Goal: Transaction & Acquisition: Subscribe to service/newsletter

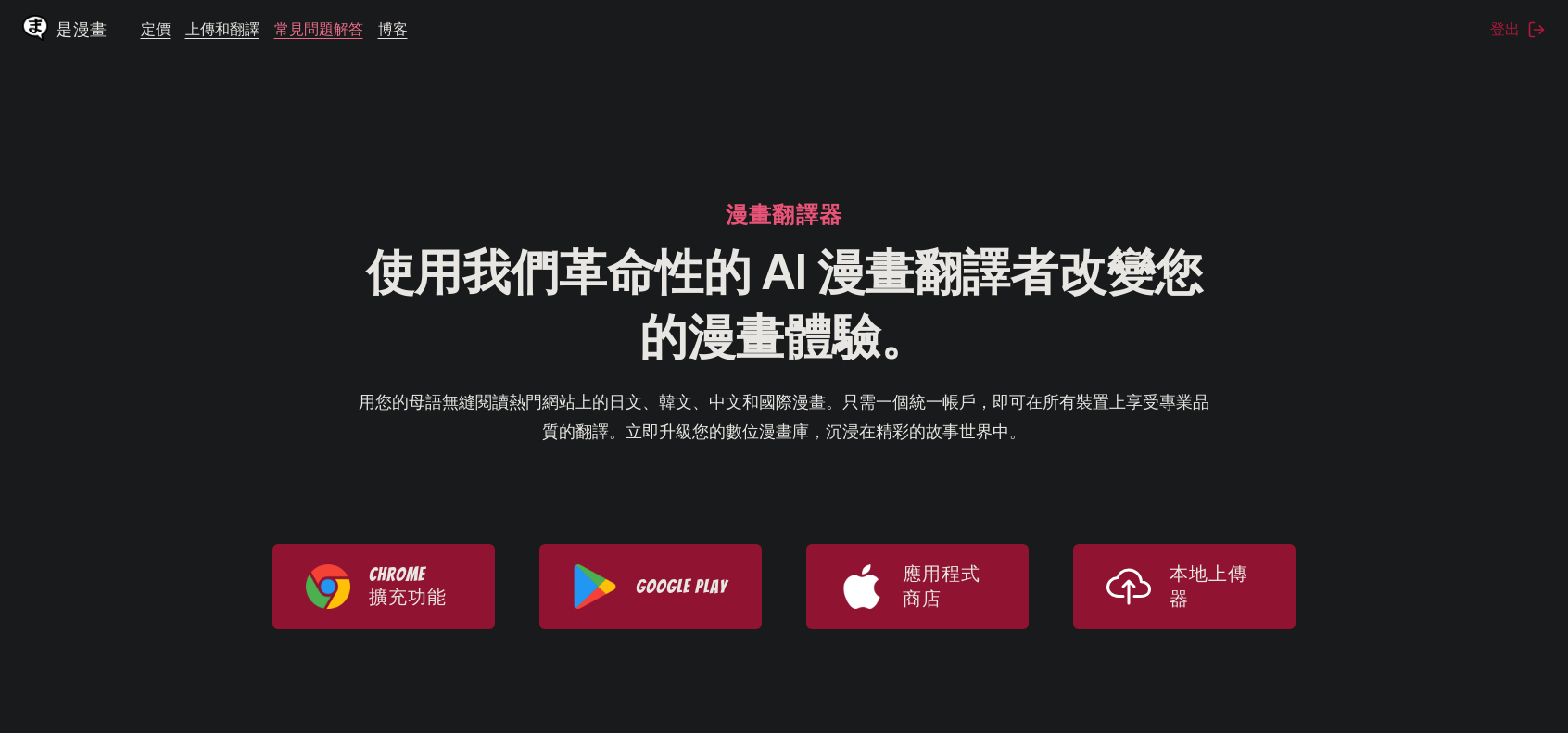
click at [345, 31] on font "常見問題解答" at bounding box center [319, 28] width 89 height 18
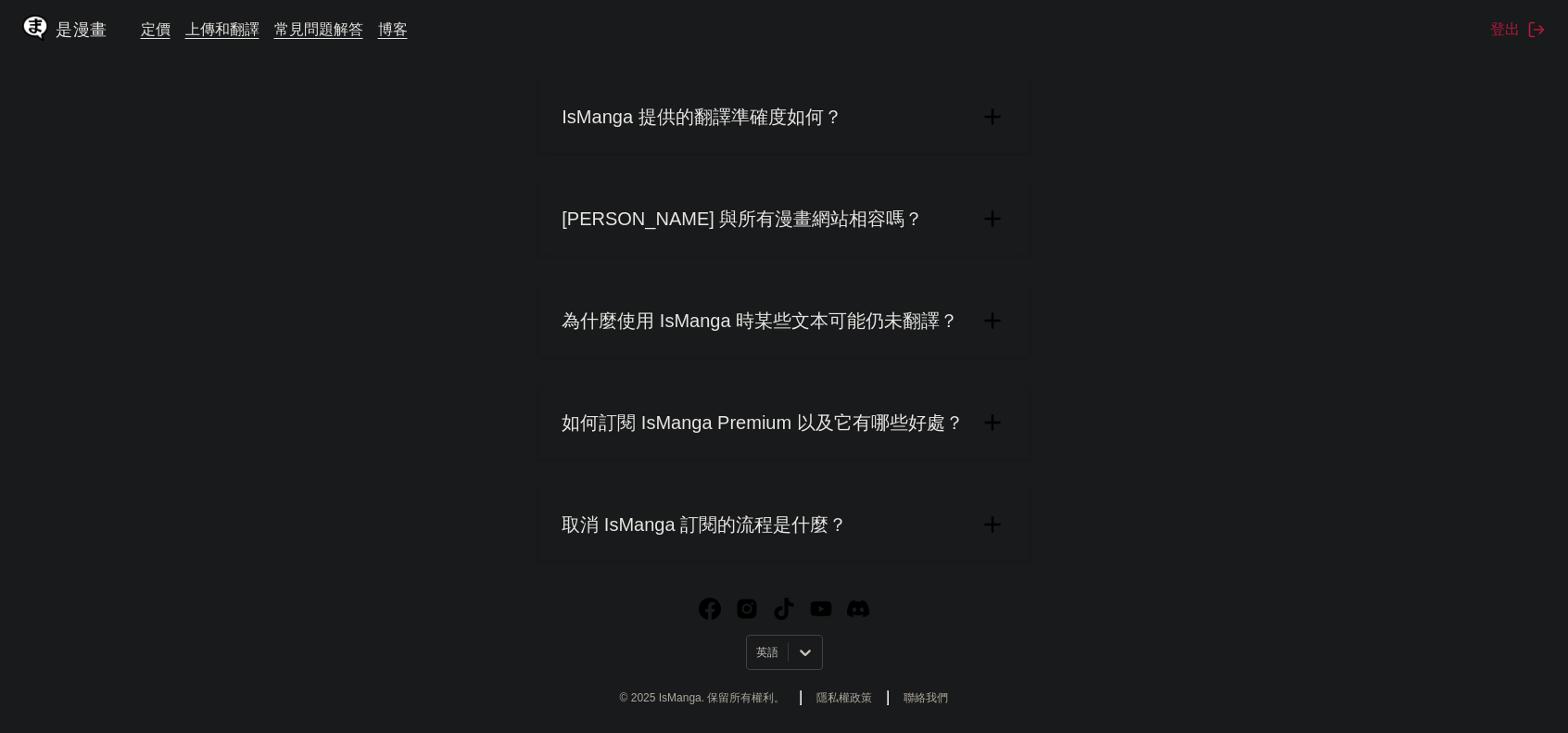
click at [640, 534] on font "取消 IsManga 訂閱的流程是什麼？" at bounding box center [704, 524] width 285 height 20
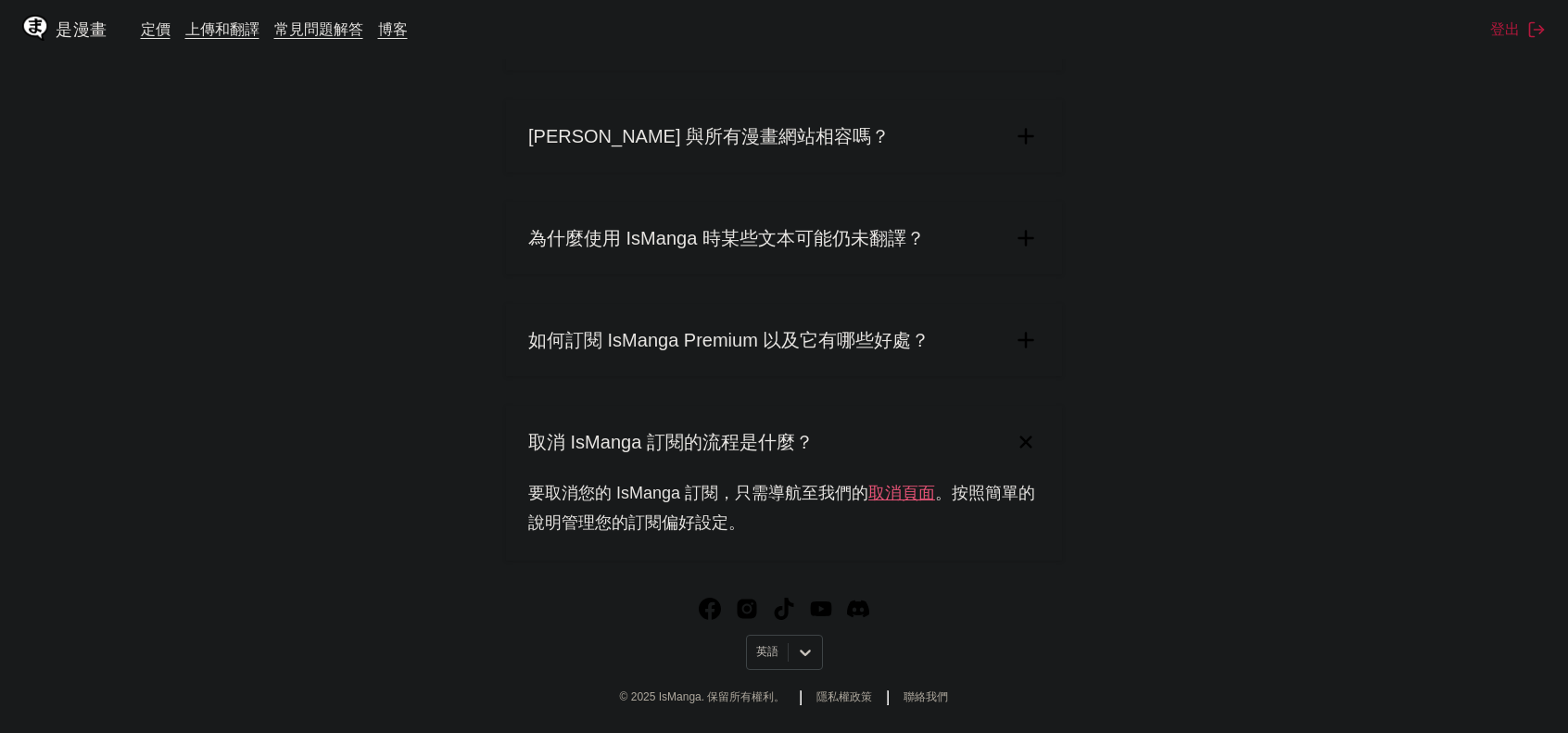
scroll to position [925, 0]
click at [881, 497] on font "取消頁面" at bounding box center [902, 492] width 67 height 18
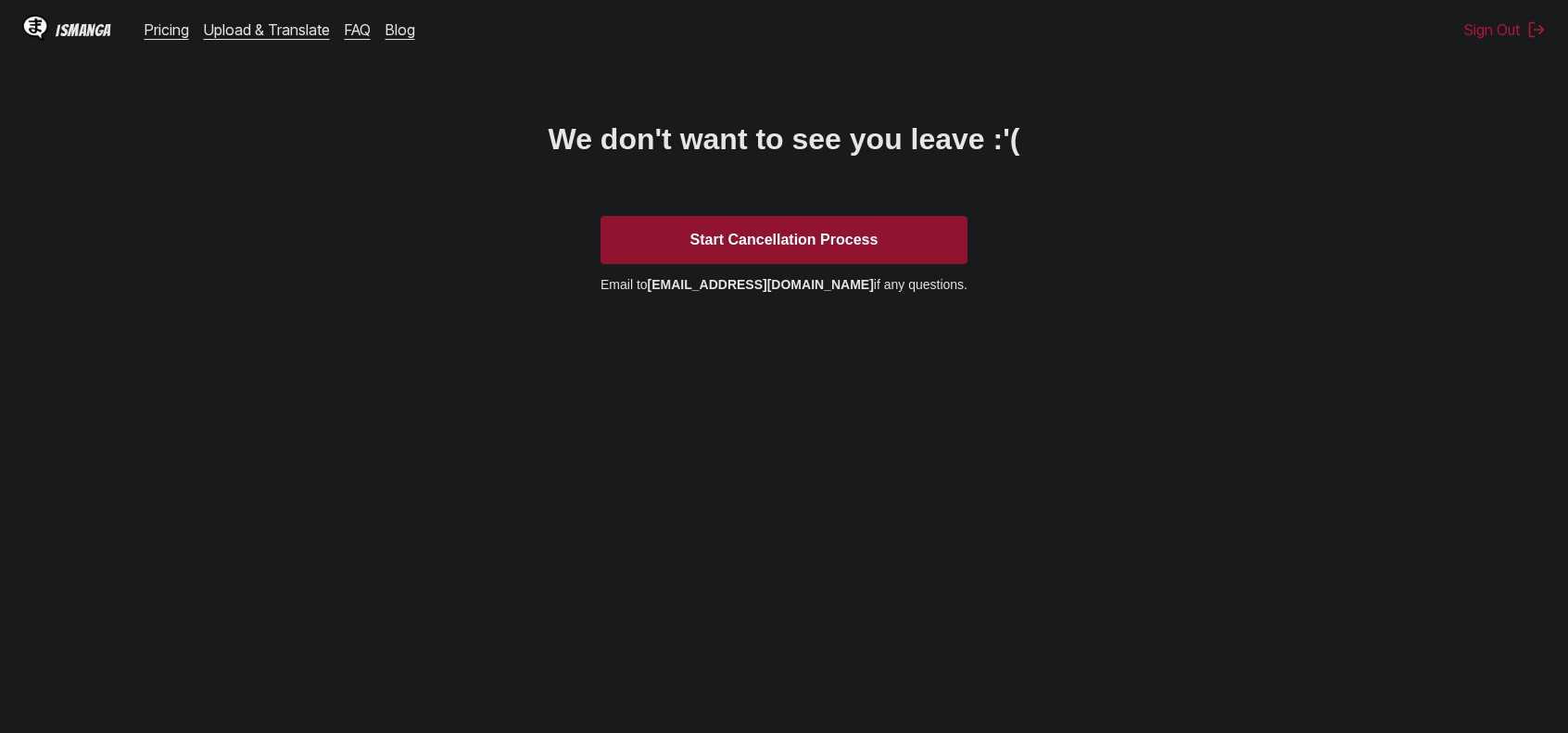
click at [899, 255] on button "Start Cancellation Process" at bounding box center [784, 240] width 367 height 49
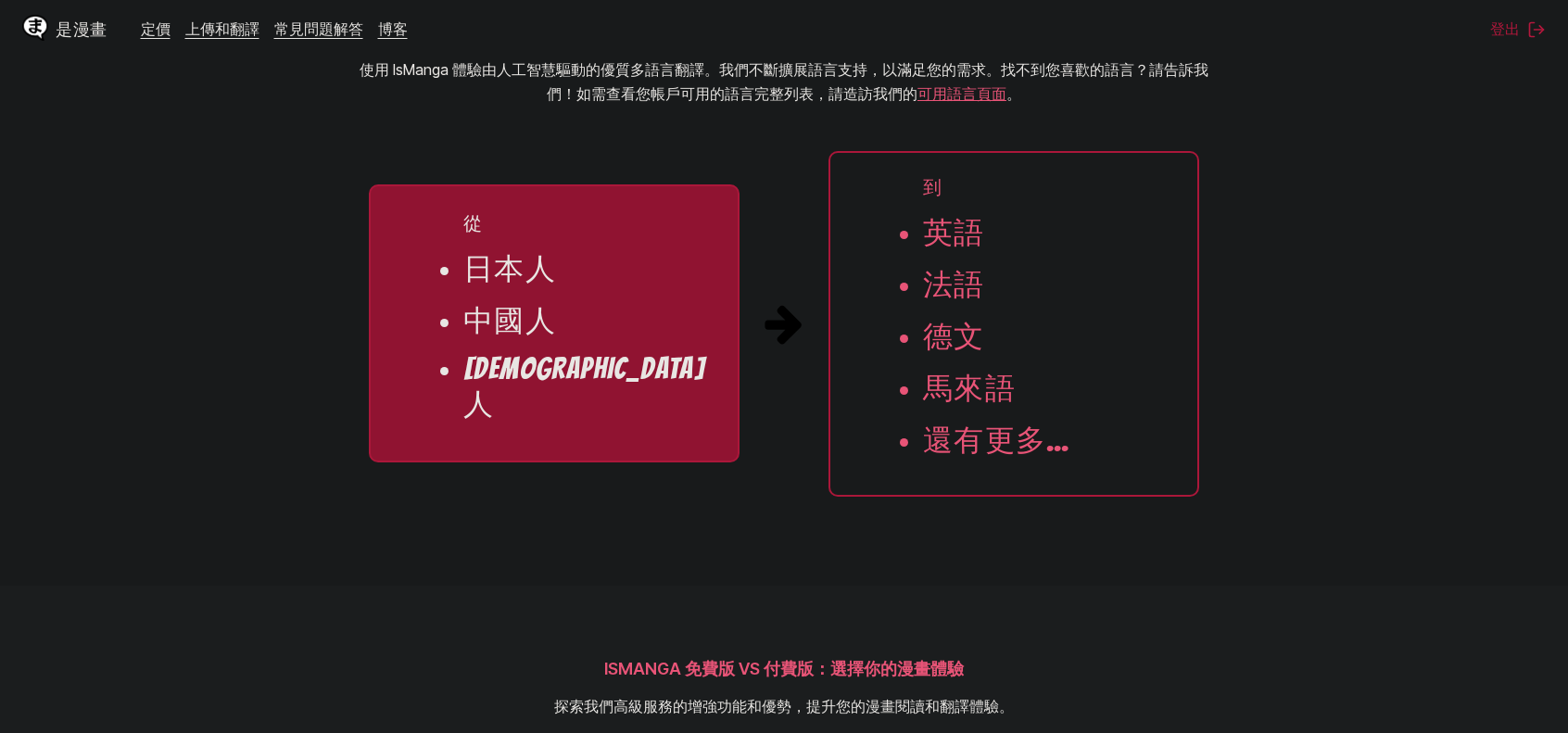
scroll to position [1854, 0]
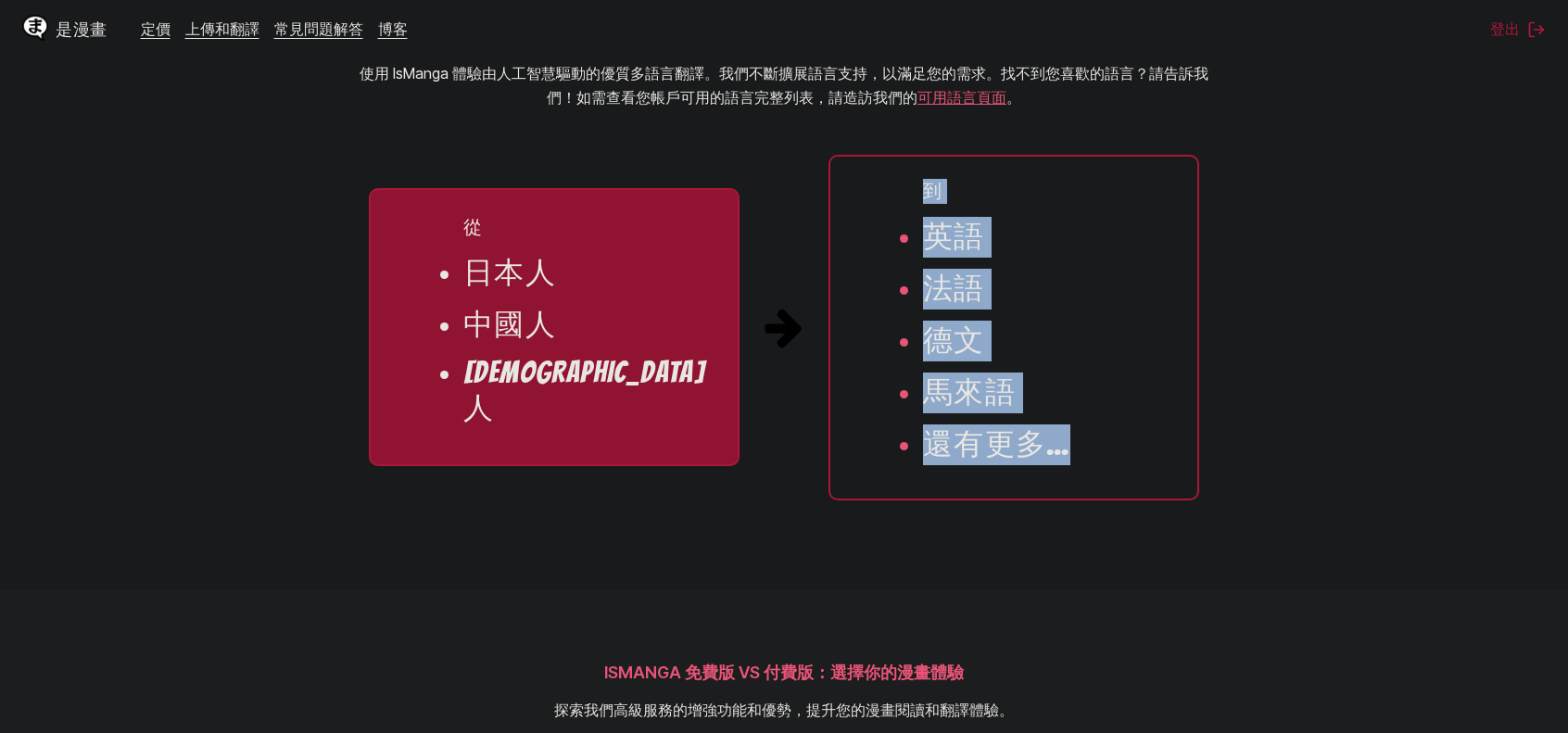
drag, startPoint x: 962, startPoint y: 465, endPoint x: 896, endPoint y: 220, distance: 253.7
click at [894, 220] on ul "到 英語 法語 [PERSON_NAME] 馬來語 還有更多..." at bounding box center [1014, 327] width 371 height 346
click at [903, 218] on ul "到 英語 法語 [PERSON_NAME] 馬來語 還有更多..." at bounding box center [1014, 327] width 371 height 346
drag, startPoint x: 981, startPoint y: 344, endPoint x: 1033, endPoint y: 501, distance: 165.4
click at [1042, 501] on ul "到 英語 法語 [PERSON_NAME] 馬來語 還有更多..." at bounding box center [1014, 327] width 371 height 346
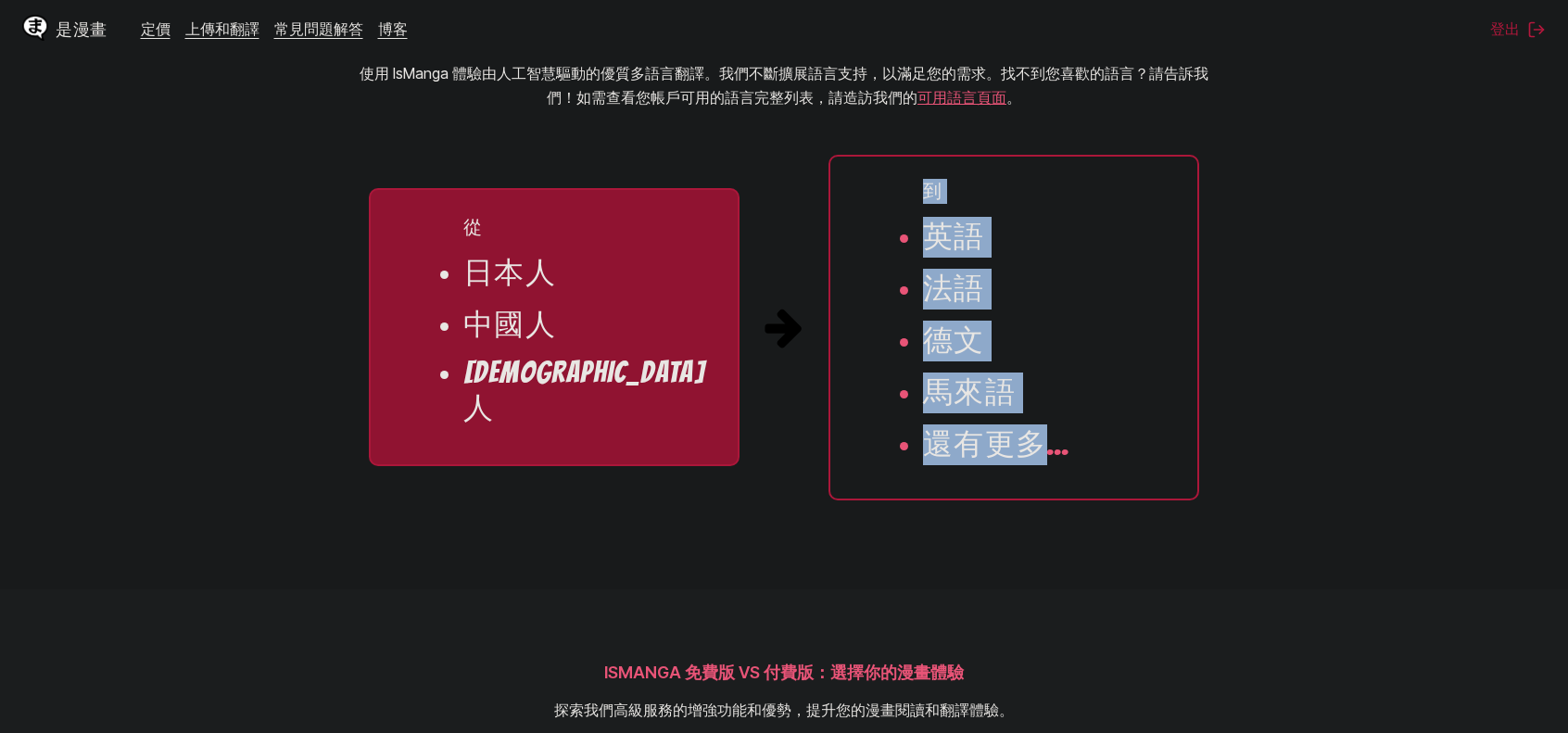
click at [1033, 501] on ul "到 英語 法語 [PERSON_NAME] 馬來語 還有更多..." at bounding box center [1014, 327] width 371 height 346
drag, startPoint x: 1055, startPoint y: 489, endPoint x: 865, endPoint y: 227, distance: 323.6
click at [865, 227] on ul "到 英語 法語 [PERSON_NAME] 馬來語 還有更多..." at bounding box center [1014, 327] width 371 height 346
click at [950, 226] on ul "到 英語 法語 [PERSON_NAME] 馬來語 還有更多..." at bounding box center [1014, 327] width 371 height 346
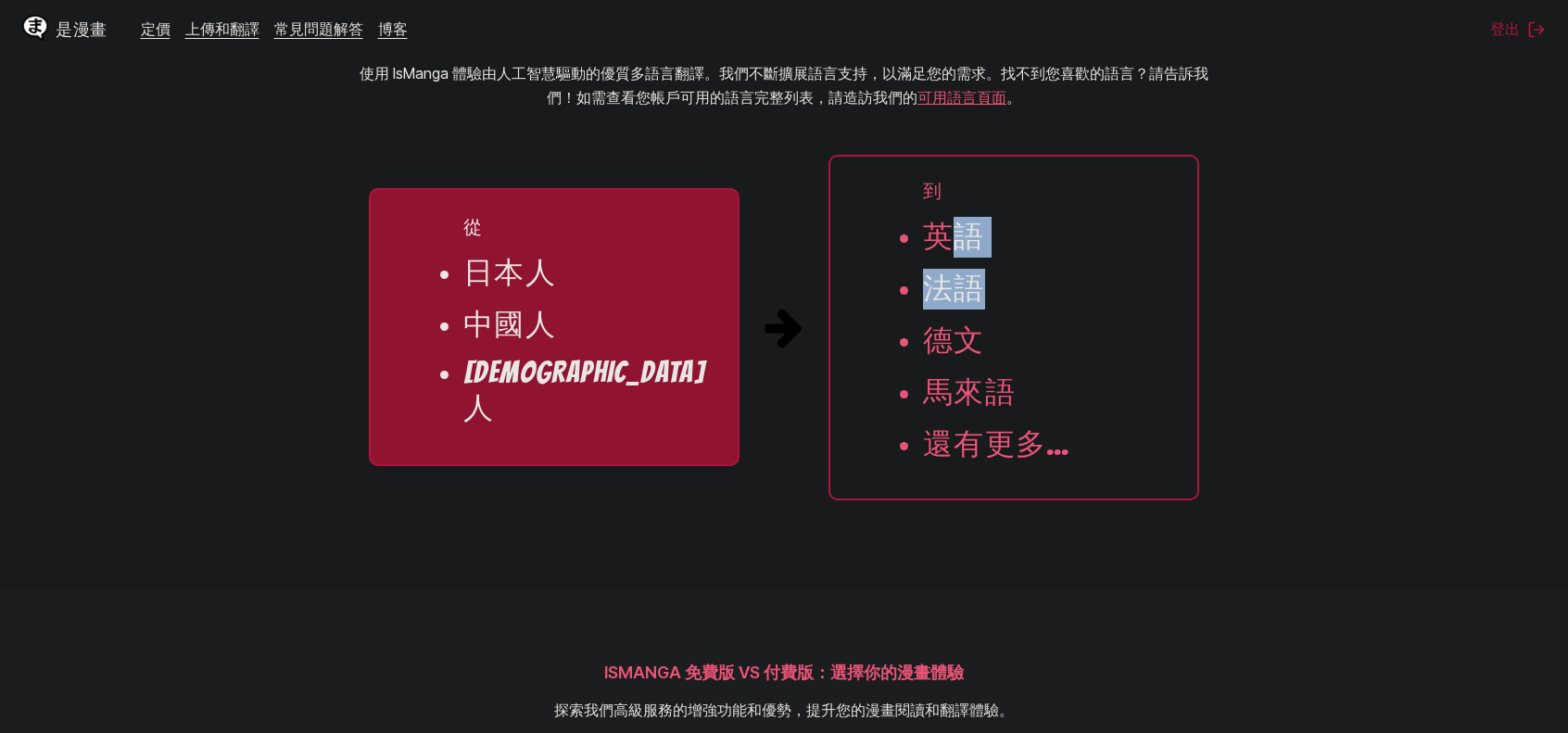
drag, startPoint x: 948, startPoint y: 280, endPoint x: 1010, endPoint y: 337, distance: 84.2
click at [1010, 337] on ul "到 英語 法語 [PERSON_NAME] 馬來語 還有更多..." at bounding box center [1014, 327] width 371 height 346
click at [1050, 435] on ul "到 英語 法語 [PERSON_NAME] 馬來語 還有更多..." at bounding box center [1014, 327] width 371 height 346
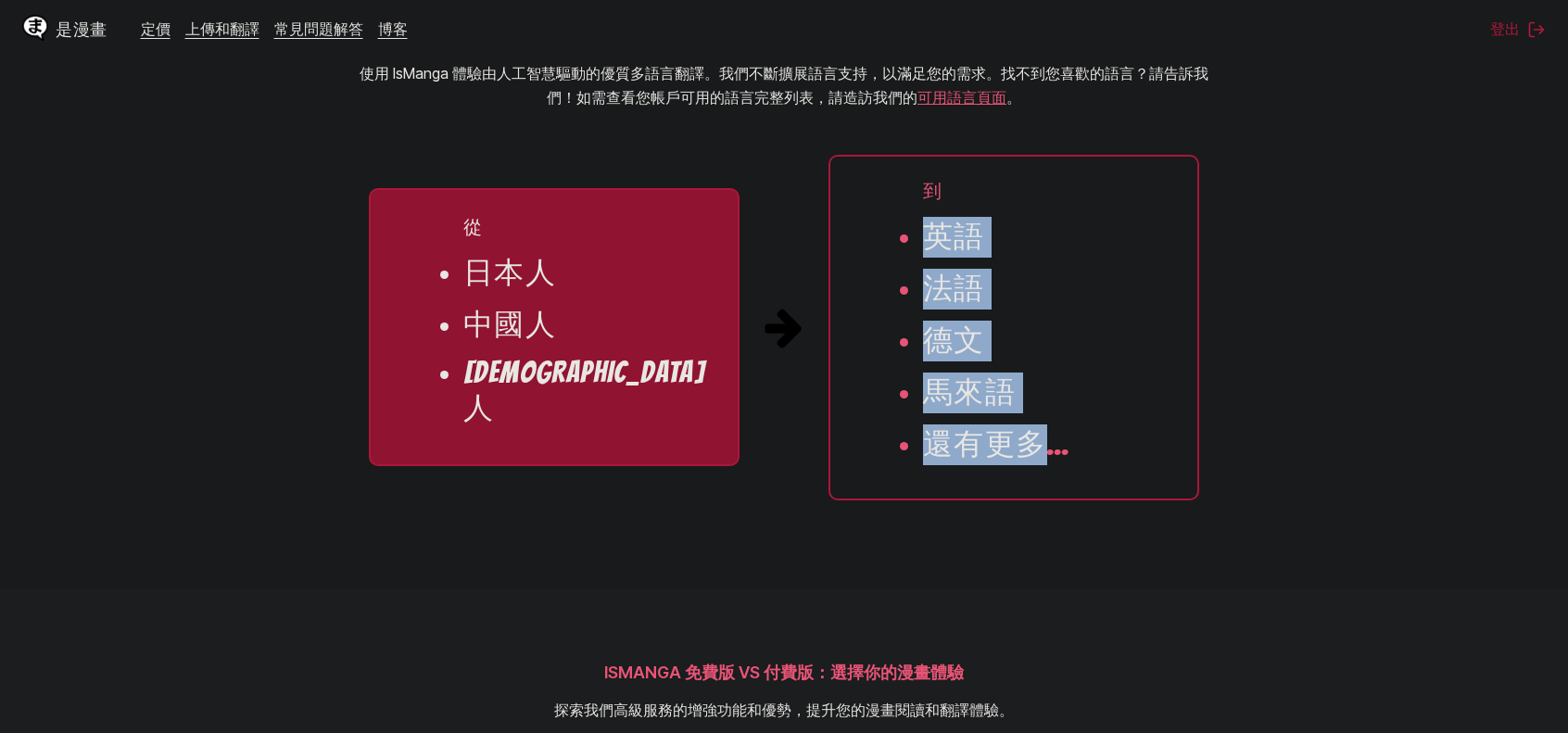
drag, startPoint x: 1033, startPoint y: 468, endPoint x: 844, endPoint y: 229, distance: 304.7
click at [842, 230] on ul "到 英語 法語 [PERSON_NAME] 馬來語 還有更多..." at bounding box center [1014, 327] width 371 height 346
click at [905, 279] on ul "到 英語 法語 [PERSON_NAME] 馬來語 還有更多..." at bounding box center [1014, 327] width 371 height 346
drag, startPoint x: 913, startPoint y: 252, endPoint x: 1096, endPoint y: 559, distance: 357.4
click at [1119, 568] on section "支援的翻譯語言 使用 IsManga 體驗由人工智慧驅動的優質多語言翻譯。我們不斷擴展語言支持，以滿足您的需求。找不到您喜歡的語言？請告訴我們！如需查看您帳戶…" at bounding box center [784, 255] width 1568 height 666
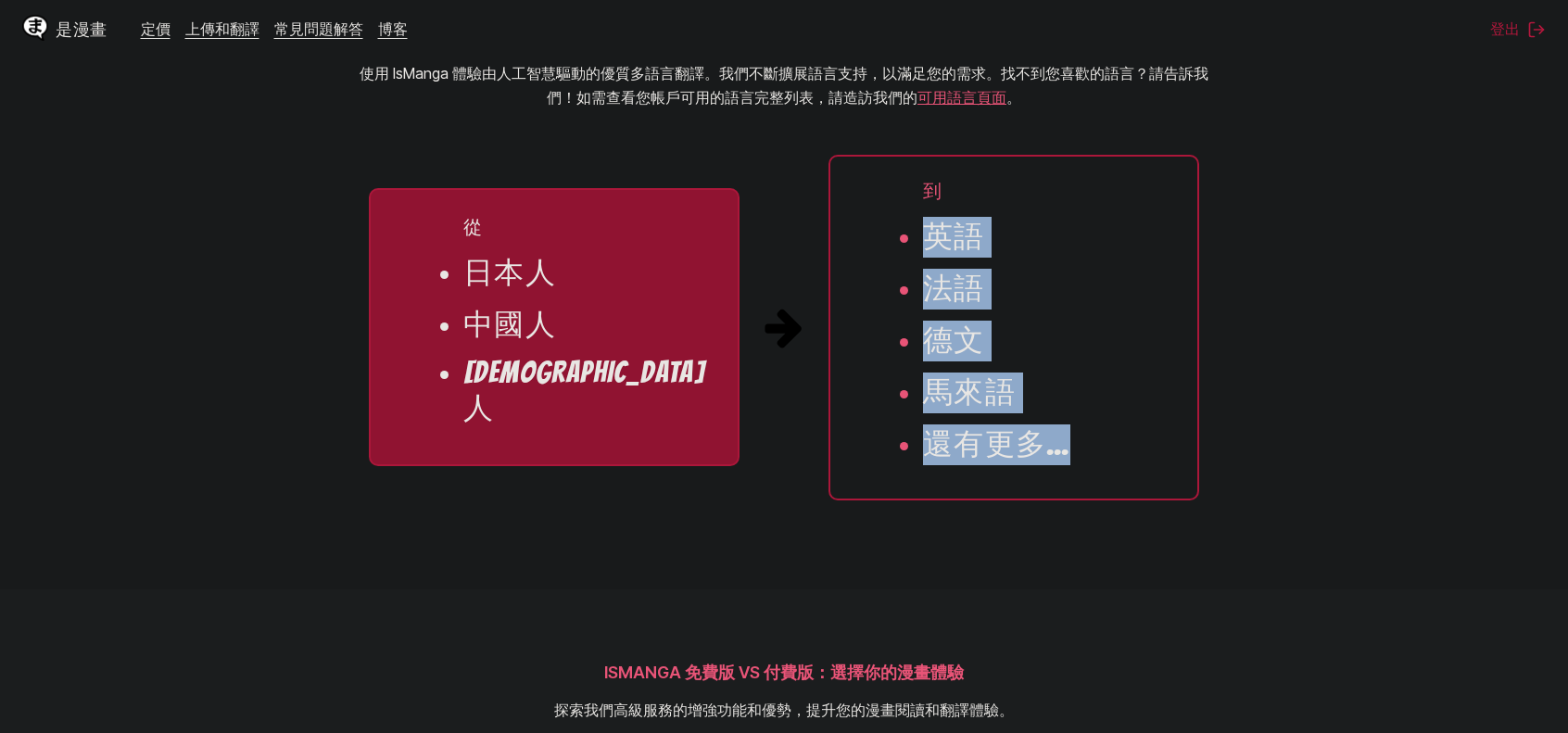
click at [1086, 555] on section "支援的翻譯語言 使用 IsManga 體驗由人工智慧驅動的優質多語言翻譯。我們不斷擴展語言支持，以滿足您的需求。找不到您喜歡的語言？請告訴我們！如需查看您帳戶…" at bounding box center [784, 255] width 1568 height 666
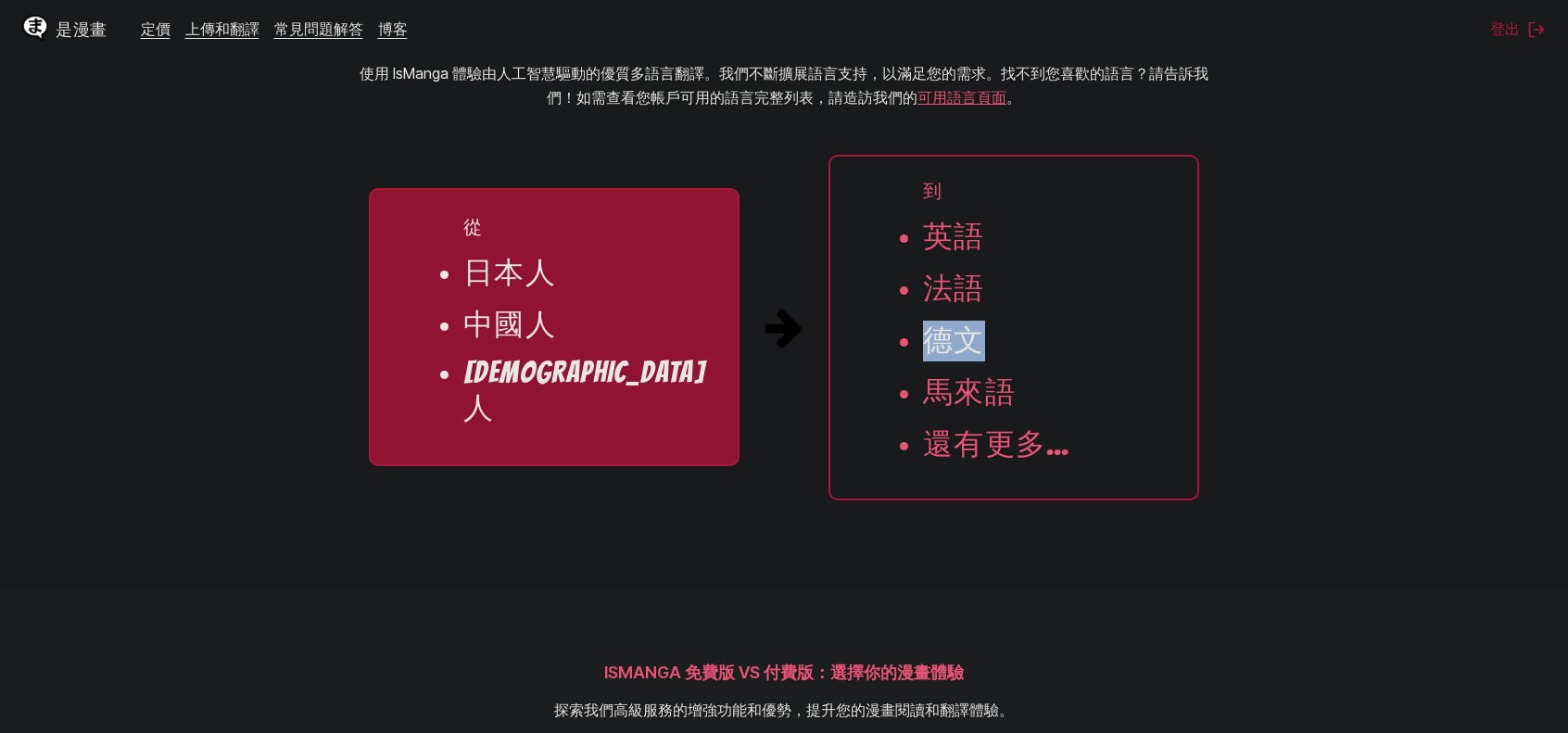
click at [899, 390] on ul "到 英語 法語 [PERSON_NAME] 馬來語 還有更多..." at bounding box center [1014, 327] width 371 height 346
click at [1025, 481] on ul "到 英語 法語 [PERSON_NAME] 馬來語 還有更多..." at bounding box center [1014, 327] width 371 height 346
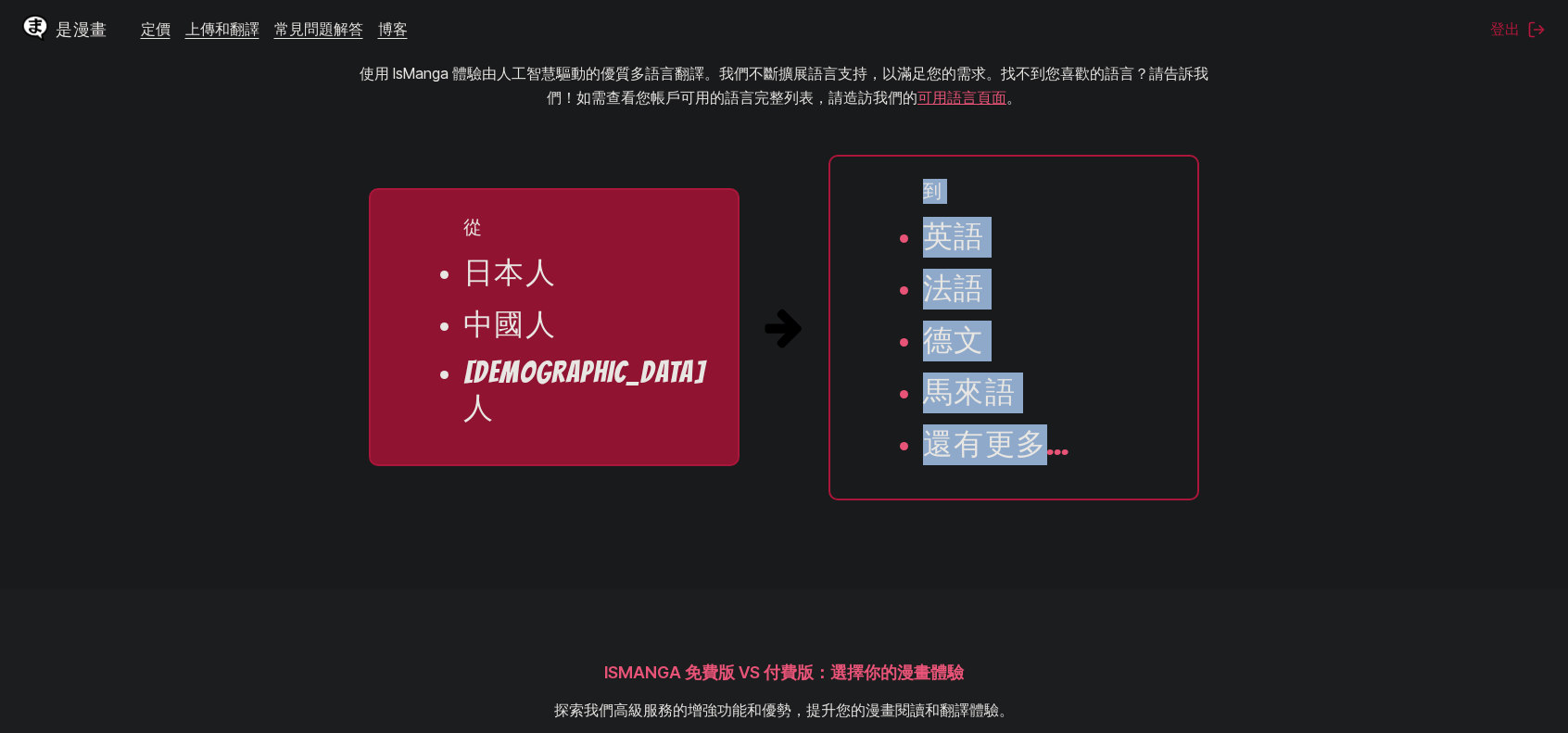
drag, startPoint x: 1046, startPoint y: 483, endPoint x: 993, endPoint y: 260, distance: 229.2
click at [838, 190] on ul "到 英語 法語 [PERSON_NAME] 馬來語 還有更多..." at bounding box center [1014, 327] width 371 height 346
click at [993, 260] on ul "到 英語 法語 [PERSON_NAME] 馬來語 還有更多..." at bounding box center [1014, 327] width 371 height 346
drag, startPoint x: 954, startPoint y: 269, endPoint x: 1099, endPoint y: 538, distance: 305.6
click at [1162, 540] on section "支援的翻譯語言 使用 IsManga 體驗由人工智慧驅動的優質多語言翻譯。我們不斷擴展語言支持，以滿足您的需求。找不到您喜歡的語言？請告訴我們！如需查看您帳戶…" at bounding box center [784, 255] width 1568 height 666
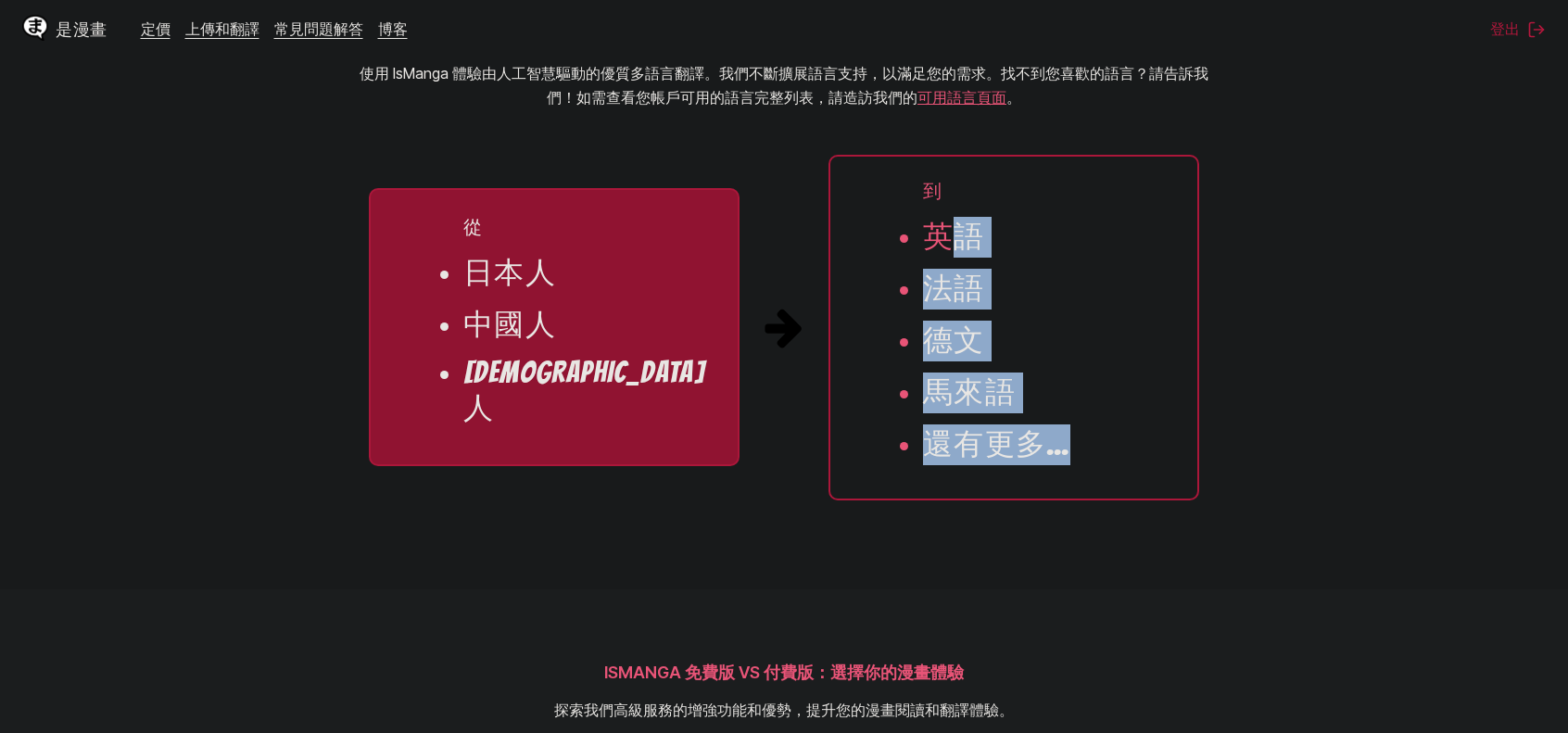
click at [1085, 501] on ul "到 英語 法語 [PERSON_NAME] 馬來語 還有更多..." at bounding box center [1014, 327] width 371 height 346
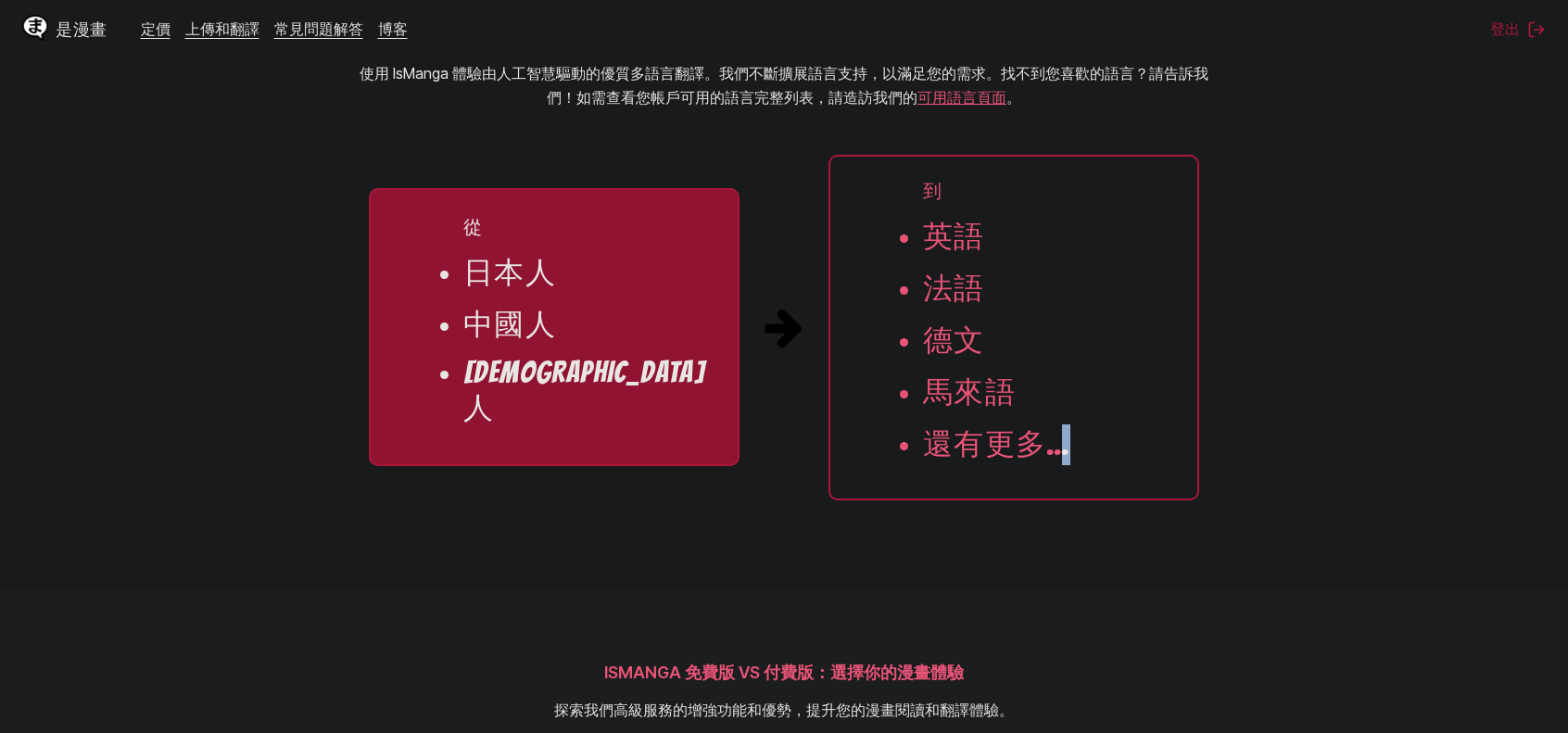
click at [1064, 456] on ul "到 英語 法語 [PERSON_NAME] 馬來語 還有更多..." at bounding box center [1014, 327] width 371 height 346
click at [1064, 456] on li "還有更多..." at bounding box center [996, 445] width 147 height 41
drag, startPoint x: 1054, startPoint y: 513, endPoint x: 1051, endPoint y: 501, distance: 12.4
click at [1053, 501] on ul "到 英語 法語 [PERSON_NAME] 馬來語 還有更多..." at bounding box center [1014, 327] width 371 height 346
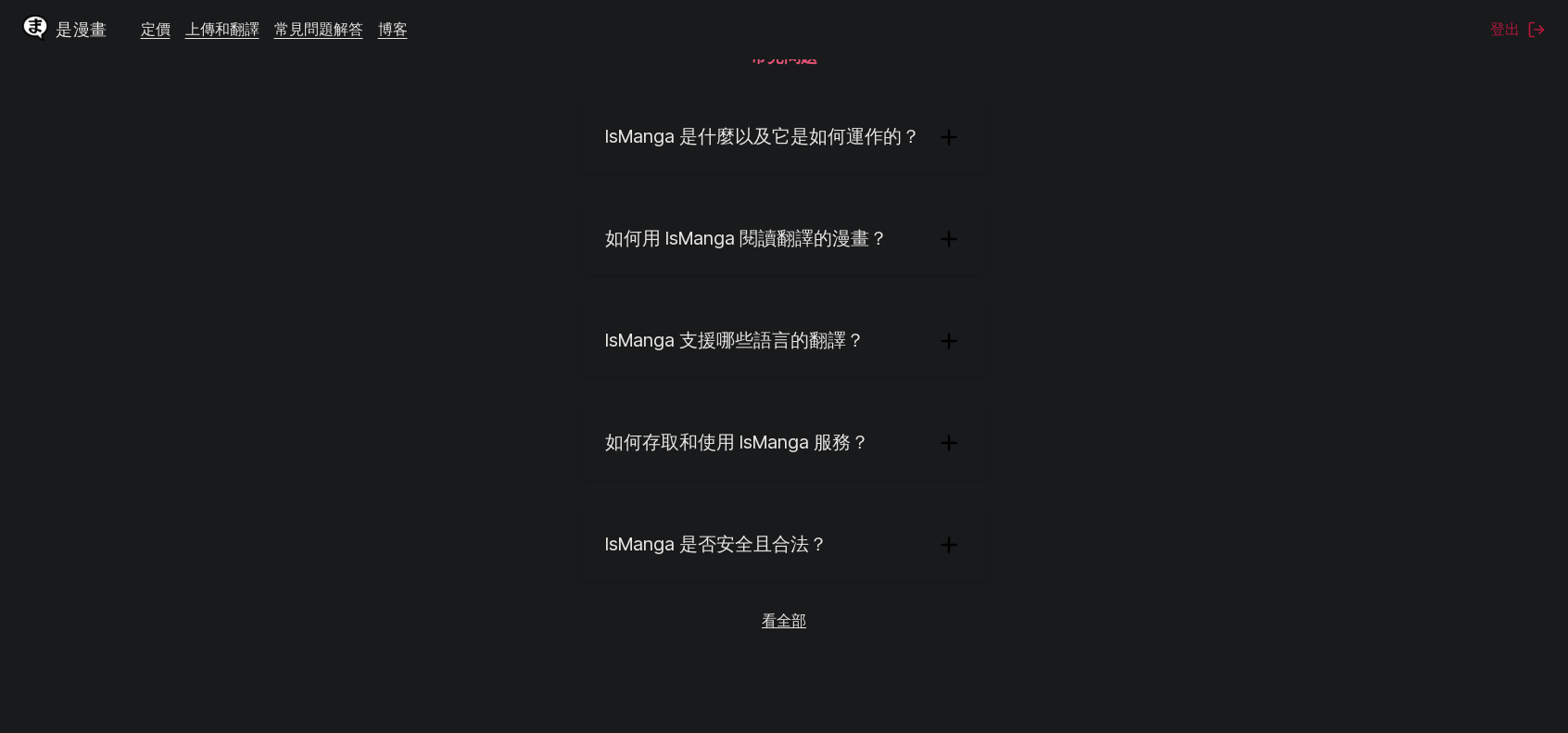
scroll to position [3059, 0]
click at [847, 278] on summary "如何用 IsManga 閱讀翻譯的漫畫？" at bounding box center [784, 242] width 403 height 73
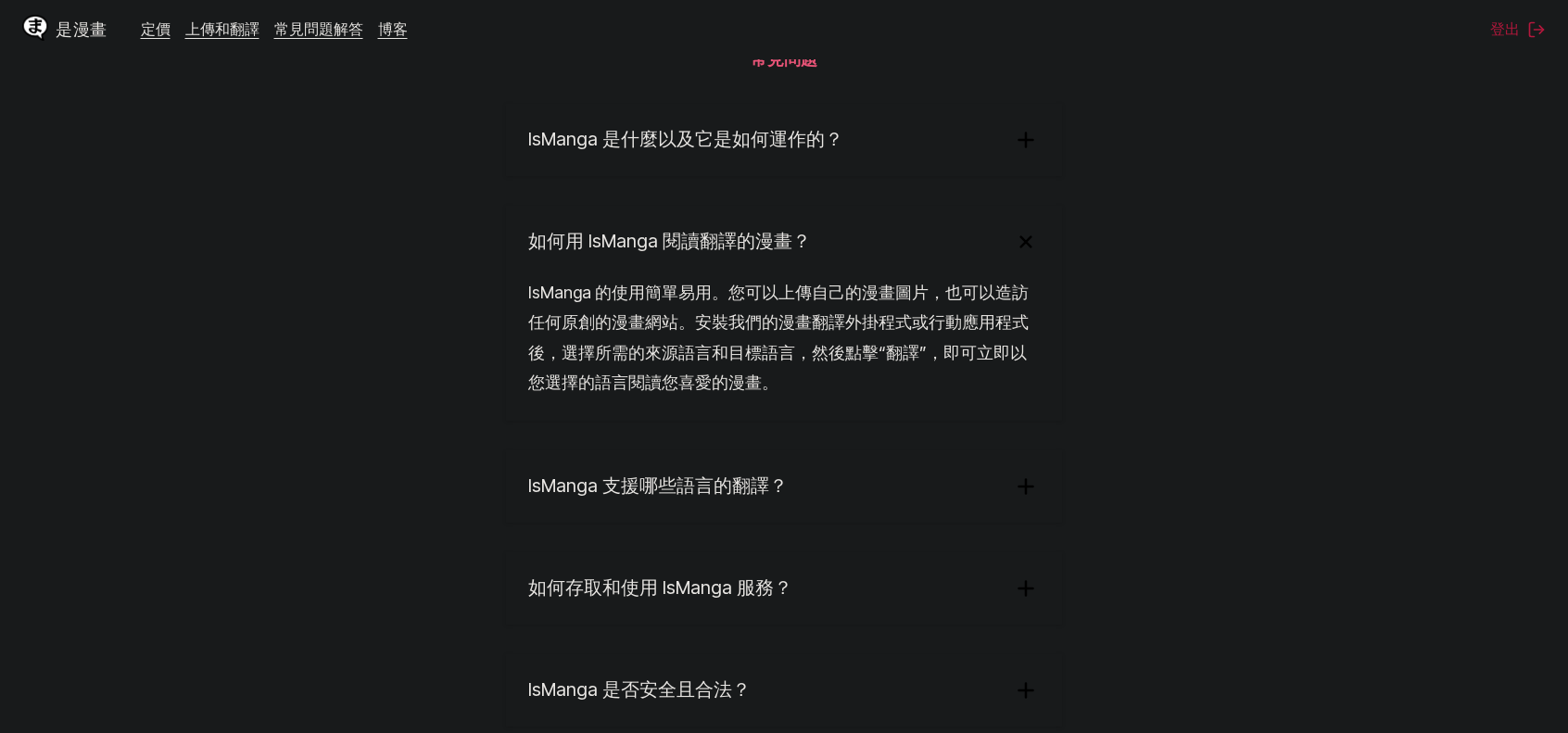
click at [851, 177] on summary "IsManga 是什麼以及它是如何運作的？" at bounding box center [784, 140] width 556 height 73
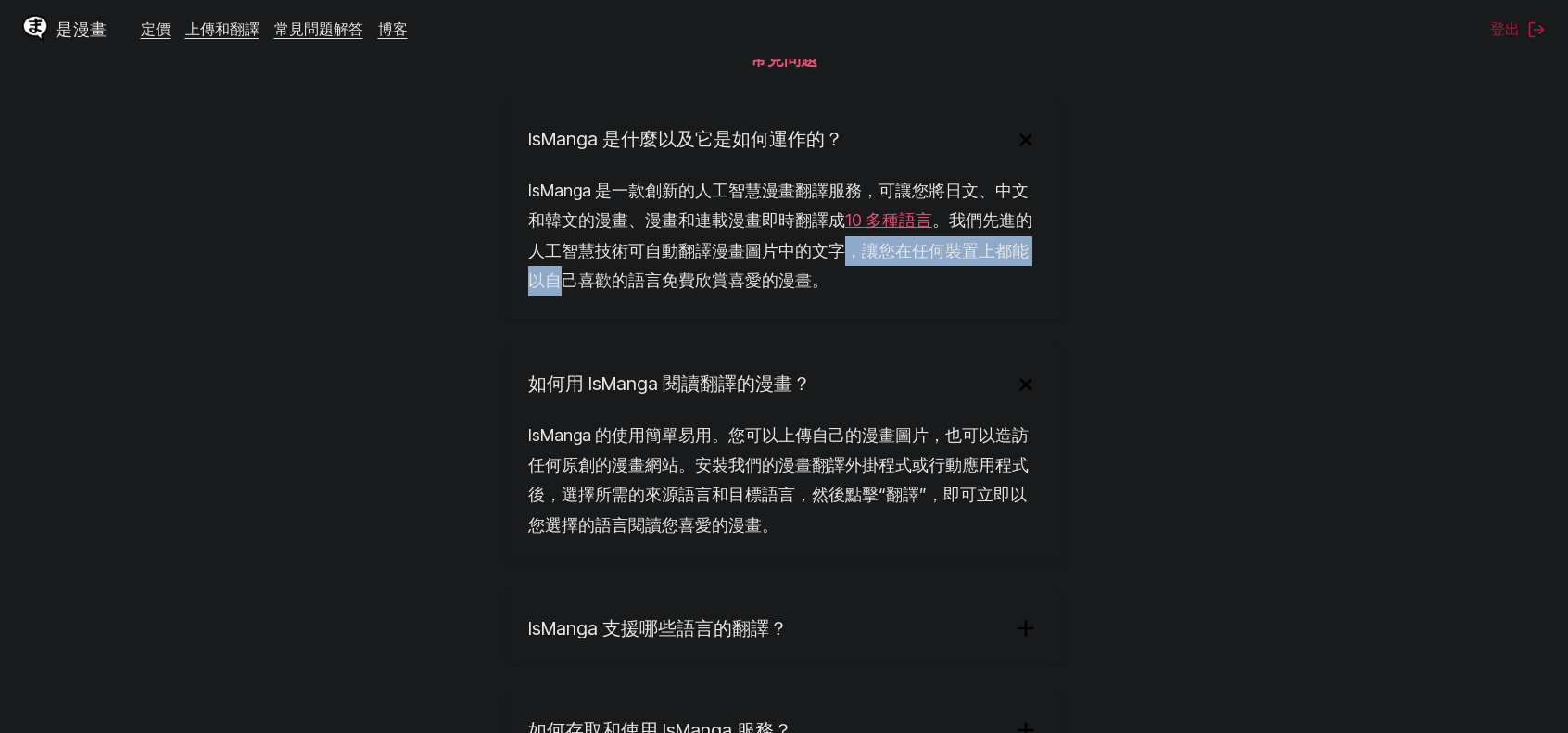
drag, startPoint x: 671, startPoint y: 312, endPoint x: 827, endPoint y: 381, distance: 170.6
click at [564, 319] on div "IsManga 是一款創新的人工智慧漫畫翻譯服務，可讓您將日文、中文和[PERSON_NAME]的漫畫、漫畫和連載漫畫即時翻譯成 10 多種語言 。我們先進的…" at bounding box center [784, 248] width 556 height 143
click at [827, 381] on div "IsManga 是什麼以及它是如何運作的？ IsManga 是一款創新的人工智慧漫畫翻譯服務，可讓您將日文、中文和[PERSON_NAME]的漫畫、漫畫和連載…" at bounding box center [784, 486] width 556 height 764
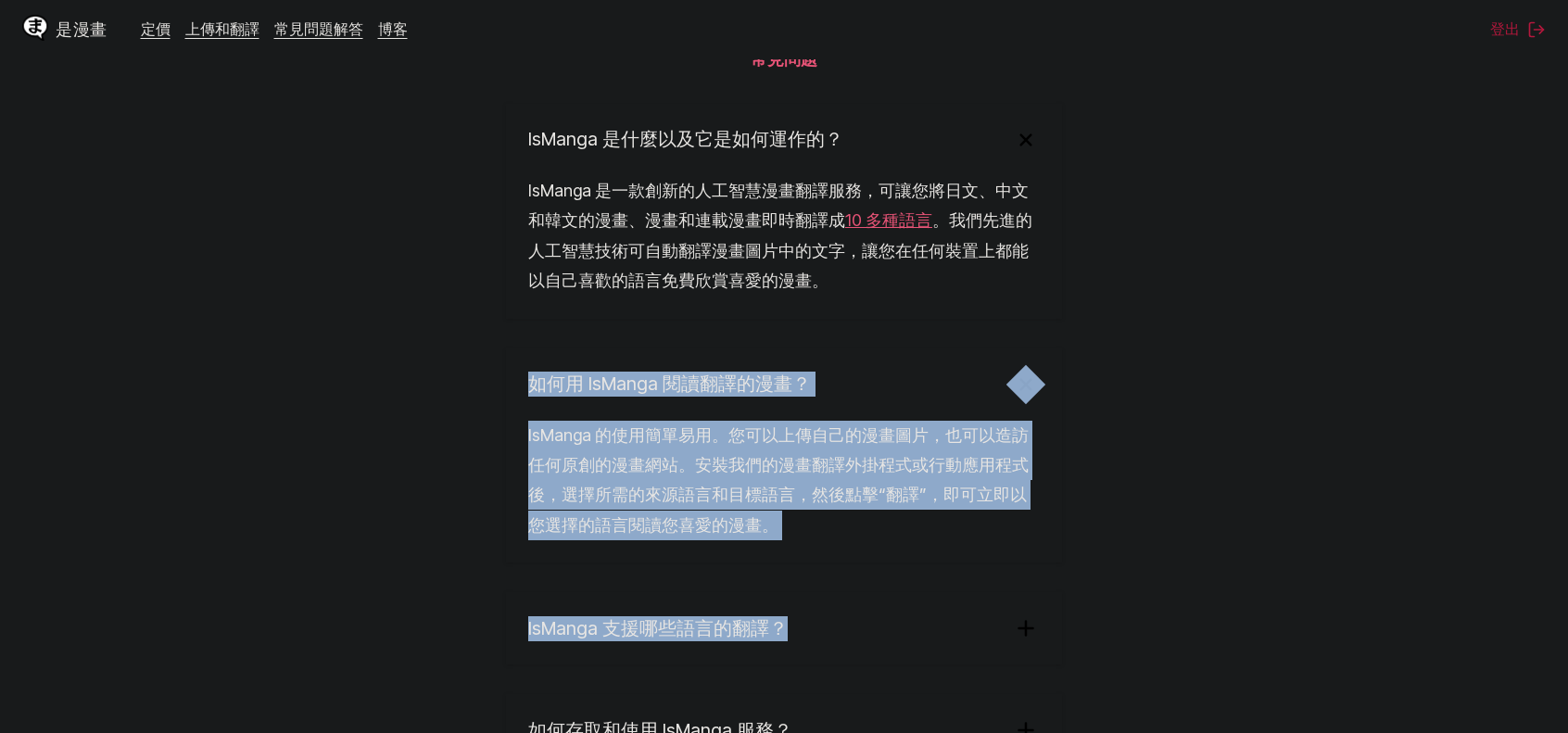
drag, startPoint x: 638, startPoint y: 536, endPoint x: 799, endPoint y: 625, distance: 184.0
click at [136, 430] on section "常見問題 IsManga 是什麼以及它是如何運作的？ IsManga 是一款創新的人工智慧漫畫翻譯服務，可讓您將日文、中文和[PERSON_NAME]的漫畫、…" at bounding box center [784, 476] width 1568 height 1062
click at [870, 630] on div "IsManga 是什麼以及它是如何運作的？ IsManga 是一款創新的人工智慧漫畫翻譯服務，可讓您將日文、中文和[PERSON_NAME]的漫畫、漫畫和連載…" at bounding box center [784, 486] width 556 height 764
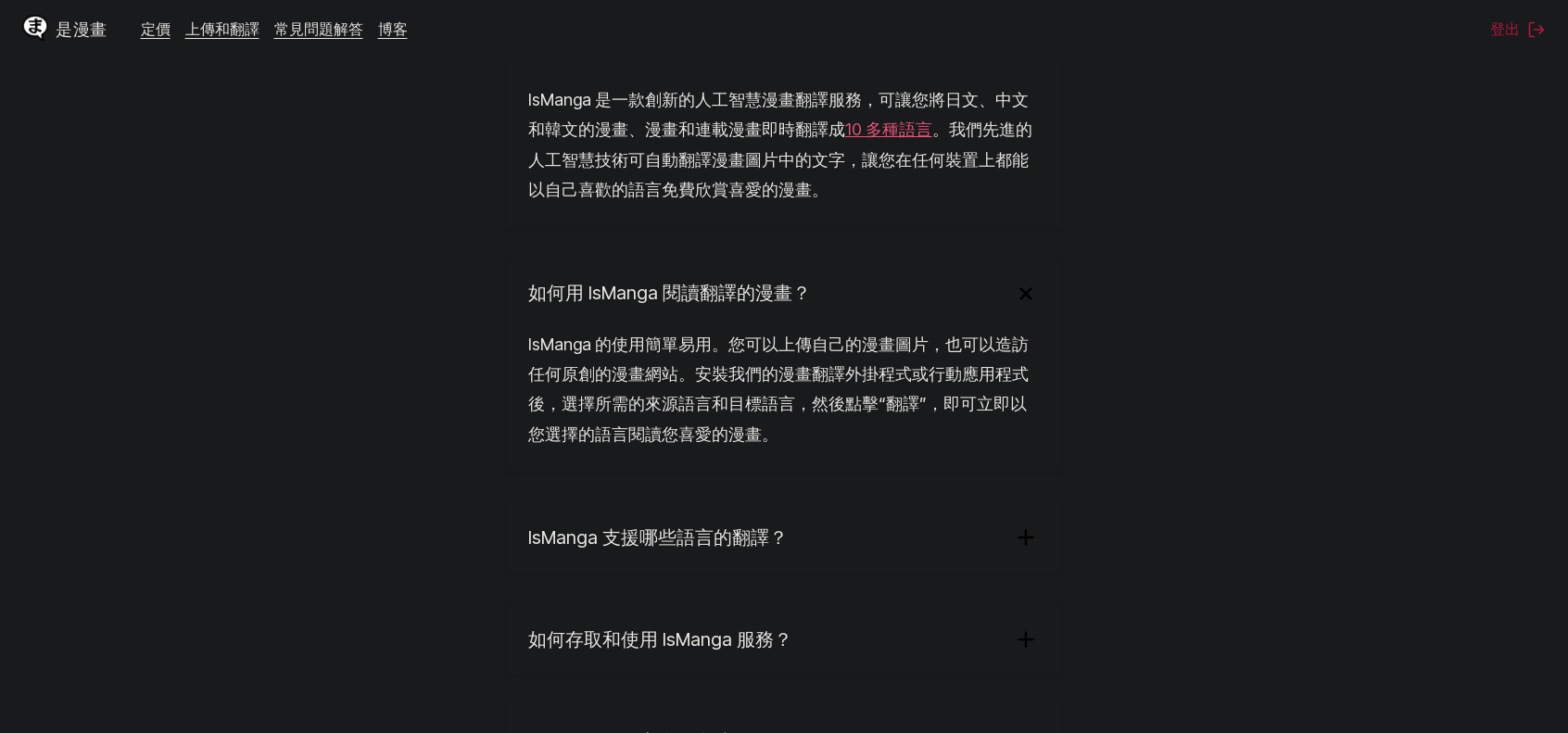
scroll to position [3152, 0]
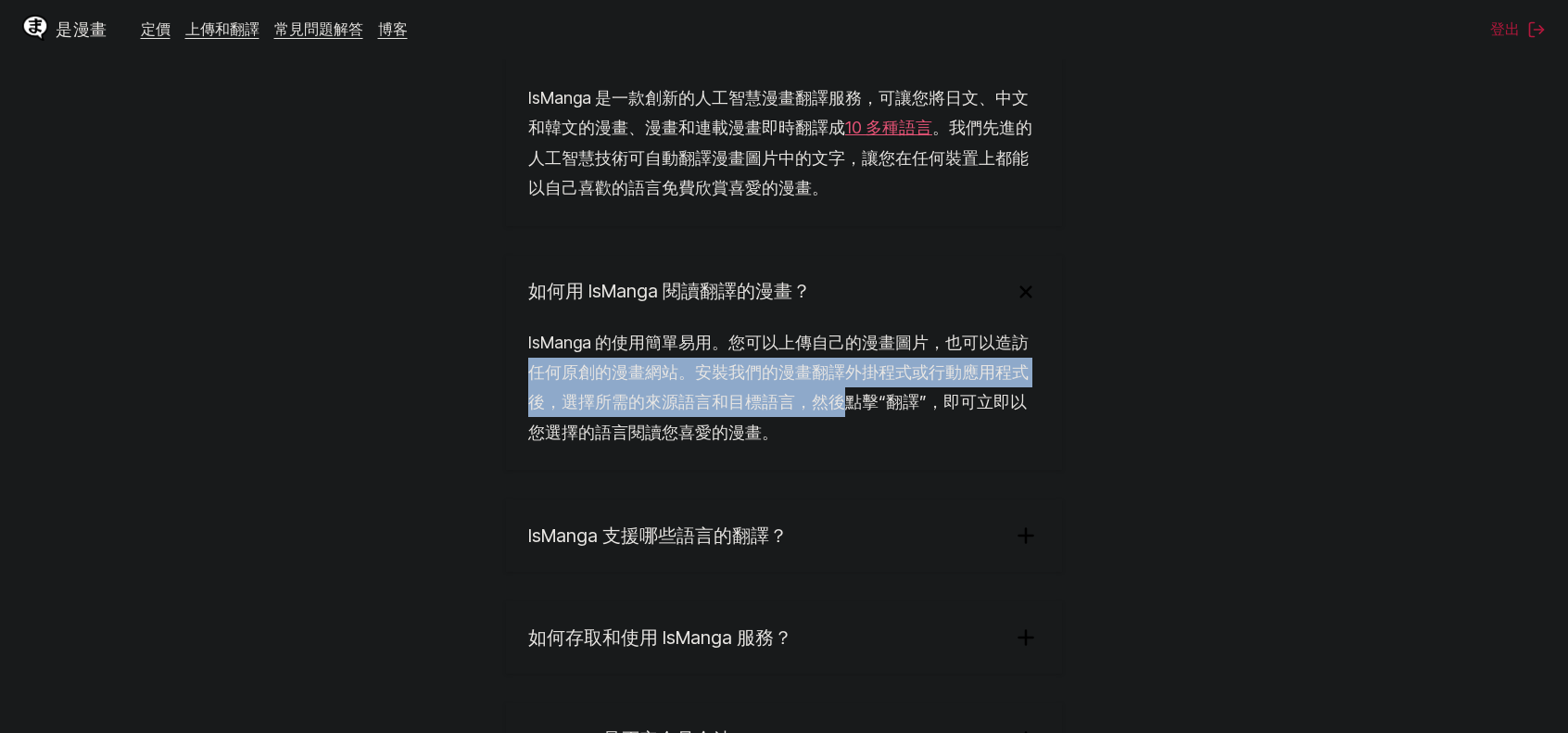
drag, startPoint x: 842, startPoint y: 461, endPoint x: 908, endPoint y: 599, distance: 153.0
click at [404, 414] on section "常見問題 IsManga 是什麼以及它是如何運作的？ IsManga 是一款創新的人工智慧漫畫翻譯服務，可讓您將日文、中文和[PERSON_NAME]的漫畫、…" at bounding box center [784, 384] width 1568 height 1062
click at [707, 442] on font "IsManga 的使用簡單易用。您可以上傳自己的漫畫圖片，也可以造訪任何原創的漫畫網站。安裝我們的漫畫翻譯外掛程式或行動應用程式後，選擇所需的來源語言和目標語…" at bounding box center [779, 387] width 501 height 110
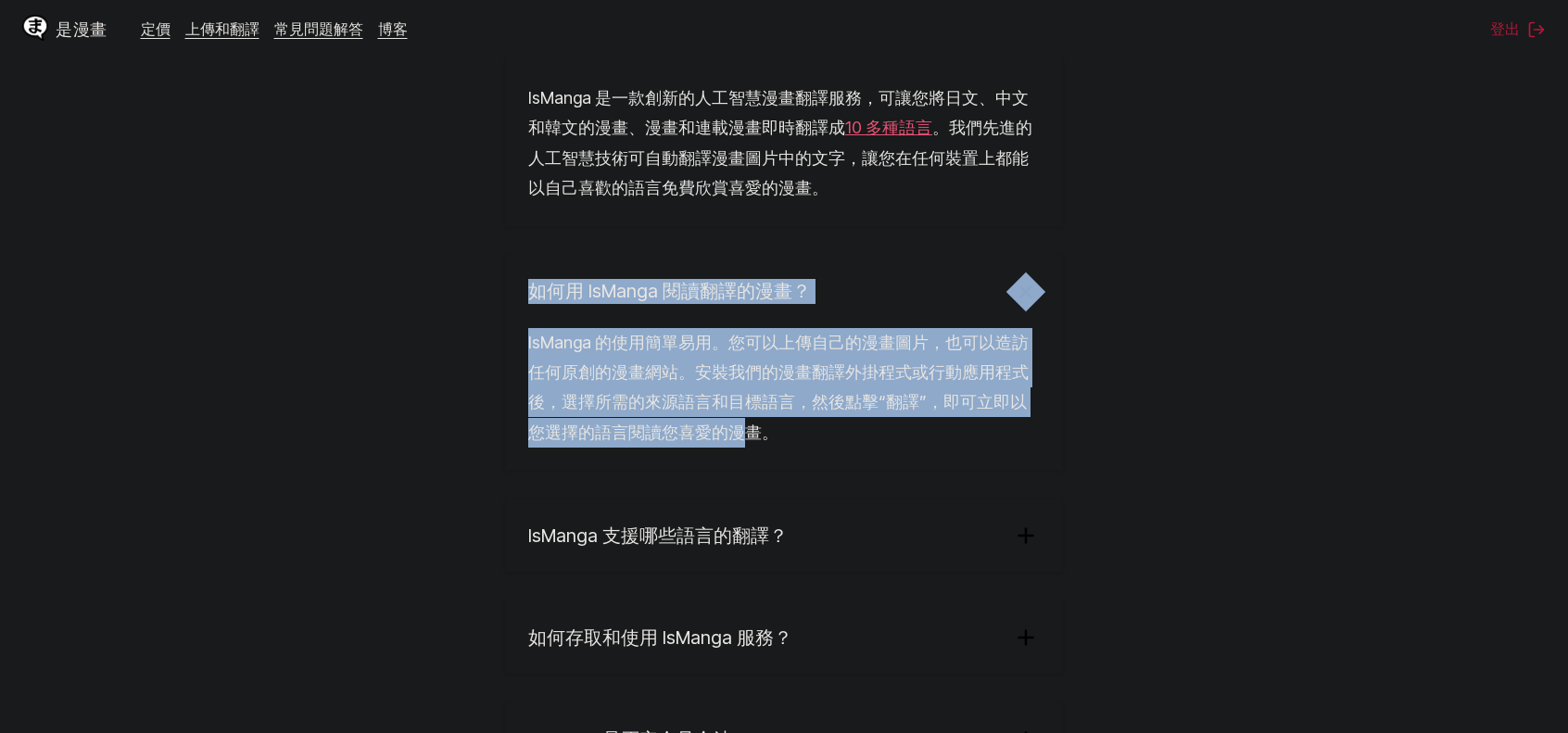
drag, startPoint x: 753, startPoint y: 479, endPoint x: 456, endPoint y: 357, distance: 321.1
click at [456, 357] on section "常見問題 IsManga 是什麼以及它是如何運作的？ IsManga 是一款創新的人工智慧漫畫翻譯服務，可讓您將日文、中文和[PERSON_NAME]的漫畫、…" at bounding box center [784, 384] width 1568 height 1062
click at [482, 358] on section "常見問題 IsManga 是什麼以及它是如何運作的？ IsManga 是一款創新的人工智慧漫畫翻譯服務，可讓您將日文、中文和[PERSON_NAME]的漫畫、…" at bounding box center [784, 384] width 1568 height 1062
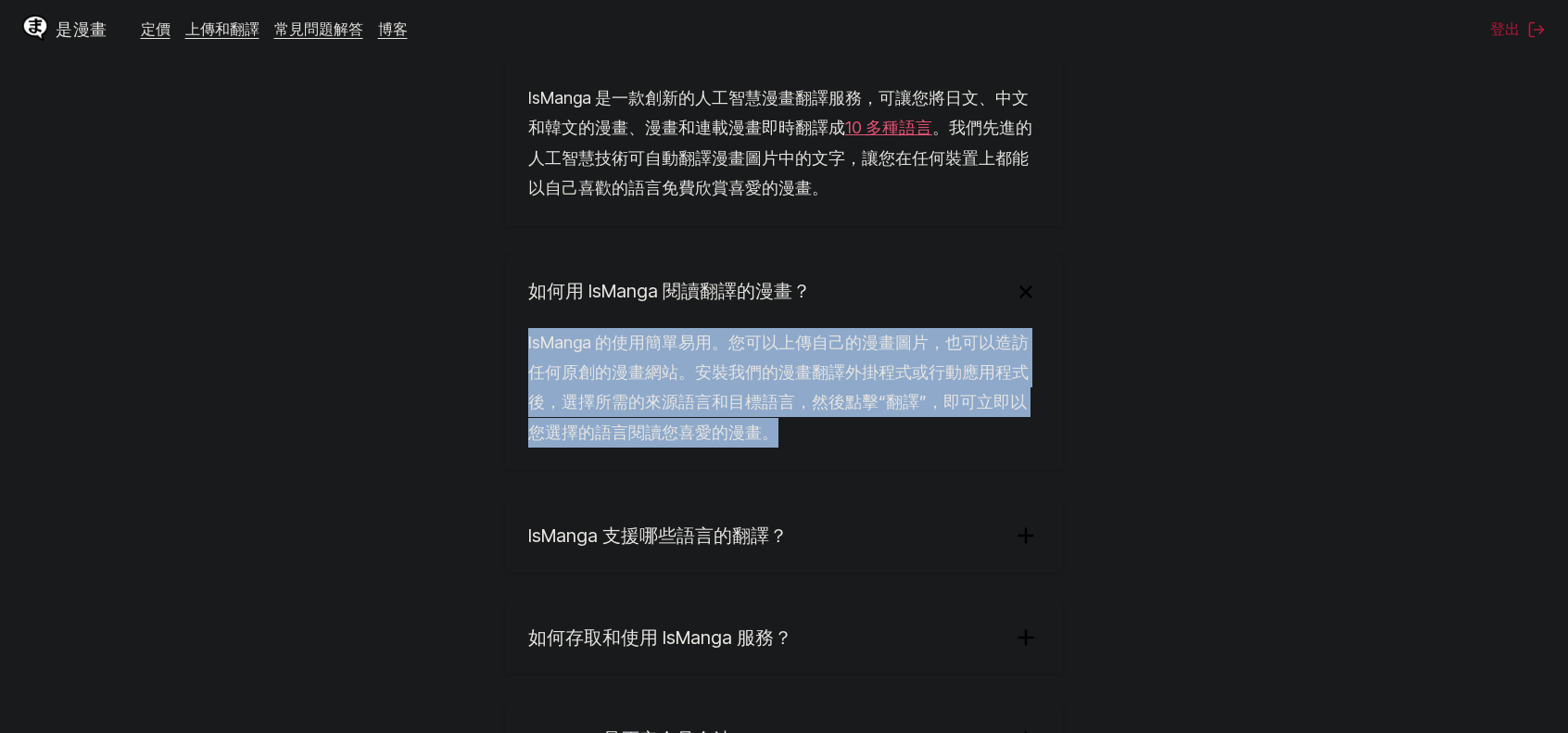
drag, startPoint x: 499, startPoint y: 392, endPoint x: 797, endPoint y: 473, distance: 308.8
click at [797, 473] on section "常見問題 IsManga 是什麼以及它是如何運作的？ IsManga 是一款創新的人工智慧漫畫翻譯服務，可讓您將日文、中文和[PERSON_NAME]的漫畫、…" at bounding box center [784, 384] width 1568 height 1062
click at [805, 471] on div "IsManga 的使用簡單易用。您可以上傳自己的漫畫圖片，也可以造訪任何原創的漫畫網站。安裝我們的漫畫翻譯外掛程式或行動應用程式後，選擇所需的來源語言和目標語…" at bounding box center [784, 400] width 556 height 143
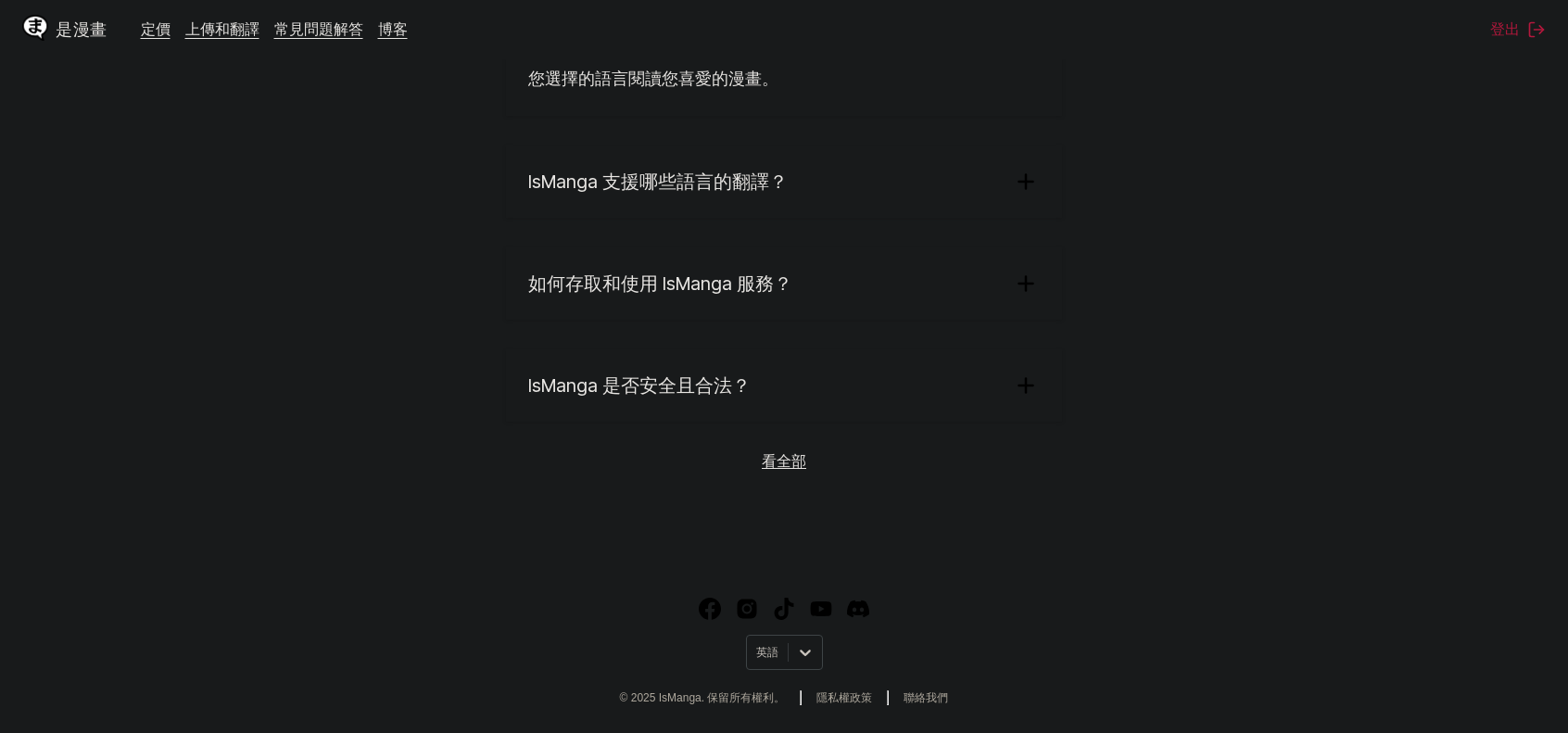
scroll to position [3550, 0]
click at [788, 468] on font "看全部" at bounding box center [784, 460] width 45 height 18
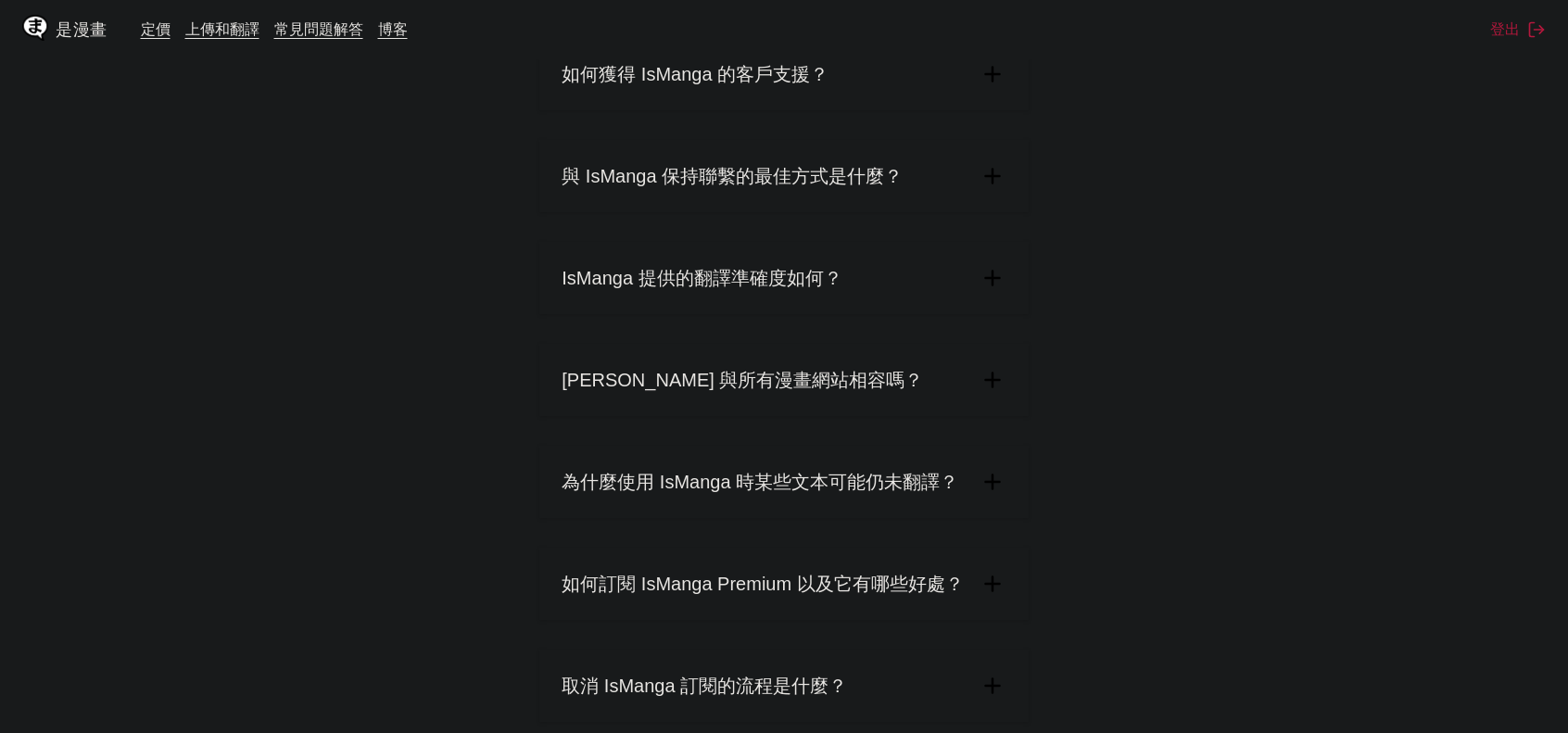
scroll to position [834, 0]
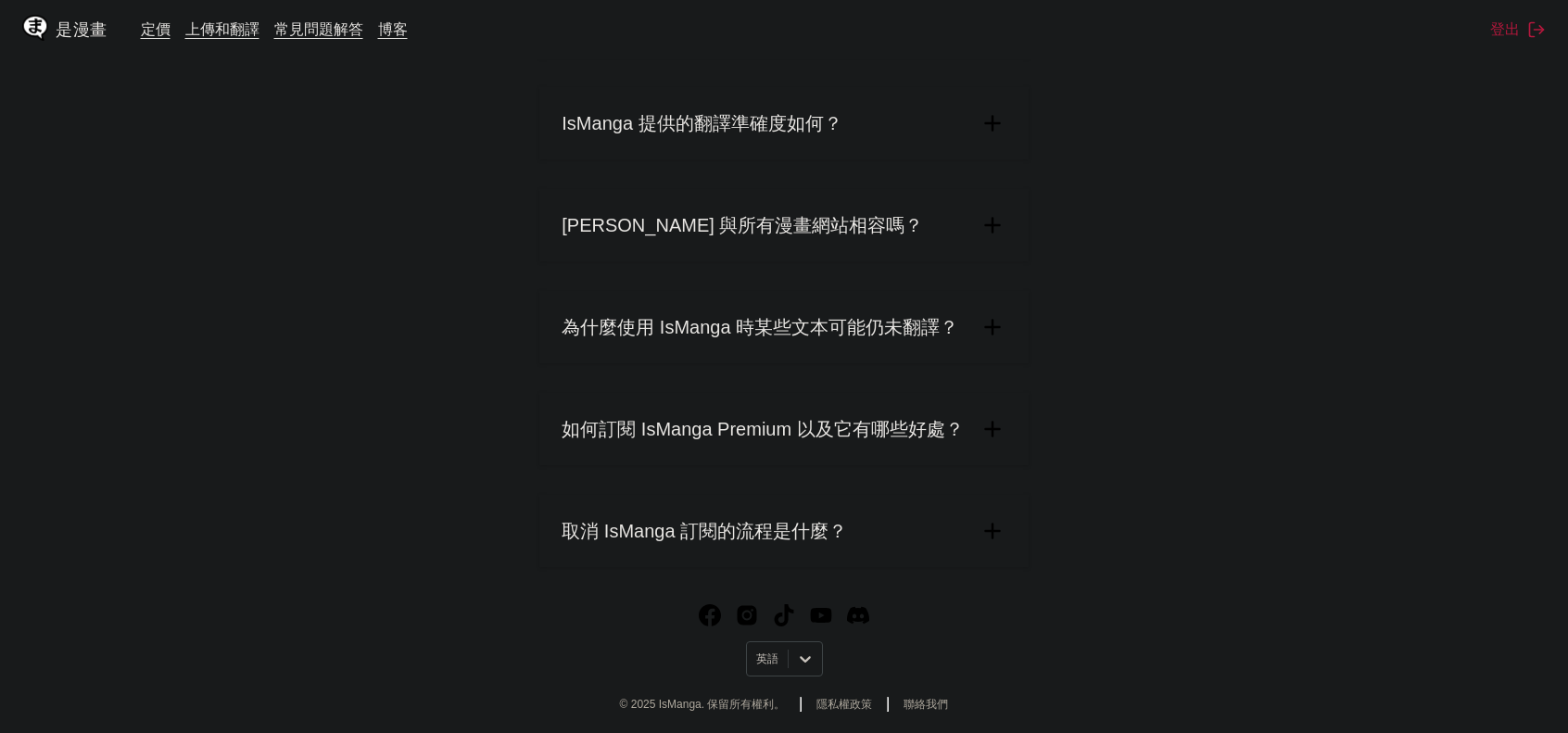
click at [754, 439] on font "如何訂閱 IsManga Premium 以及它有哪些好處？" at bounding box center [763, 429] width 402 height 20
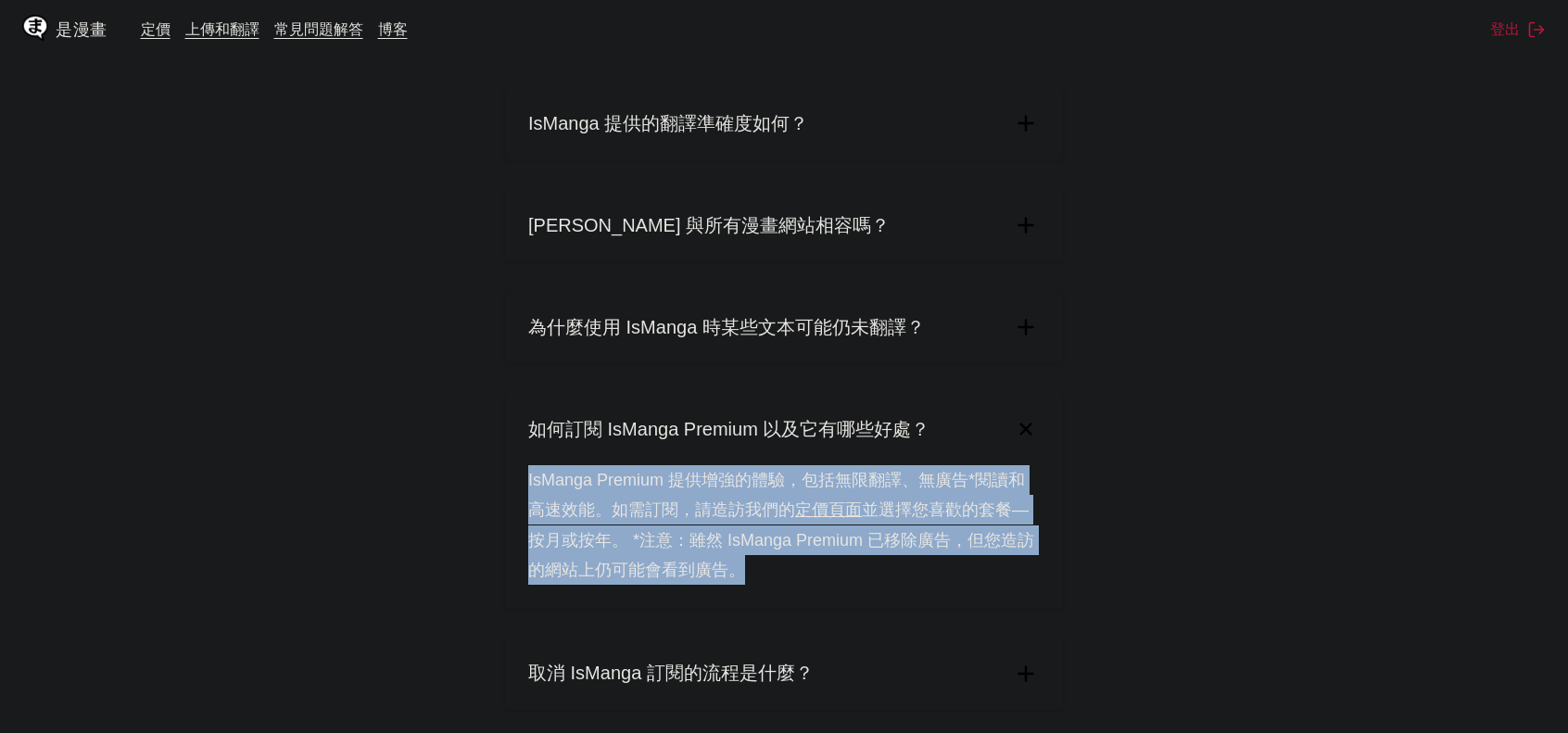
drag, startPoint x: 499, startPoint y: 481, endPoint x: 1012, endPoint y: 570, distance: 520.7
click at [860, 556] on div "IsManga Premium 提供增強的體驗，包括無限翻譯、無廣告*閱讀和高速效能。如需訂閱，請造訪我們的 定價頁面 並選擇您喜歡的套餐—按月或按年。 *注…" at bounding box center [784, 537] width 556 height 143
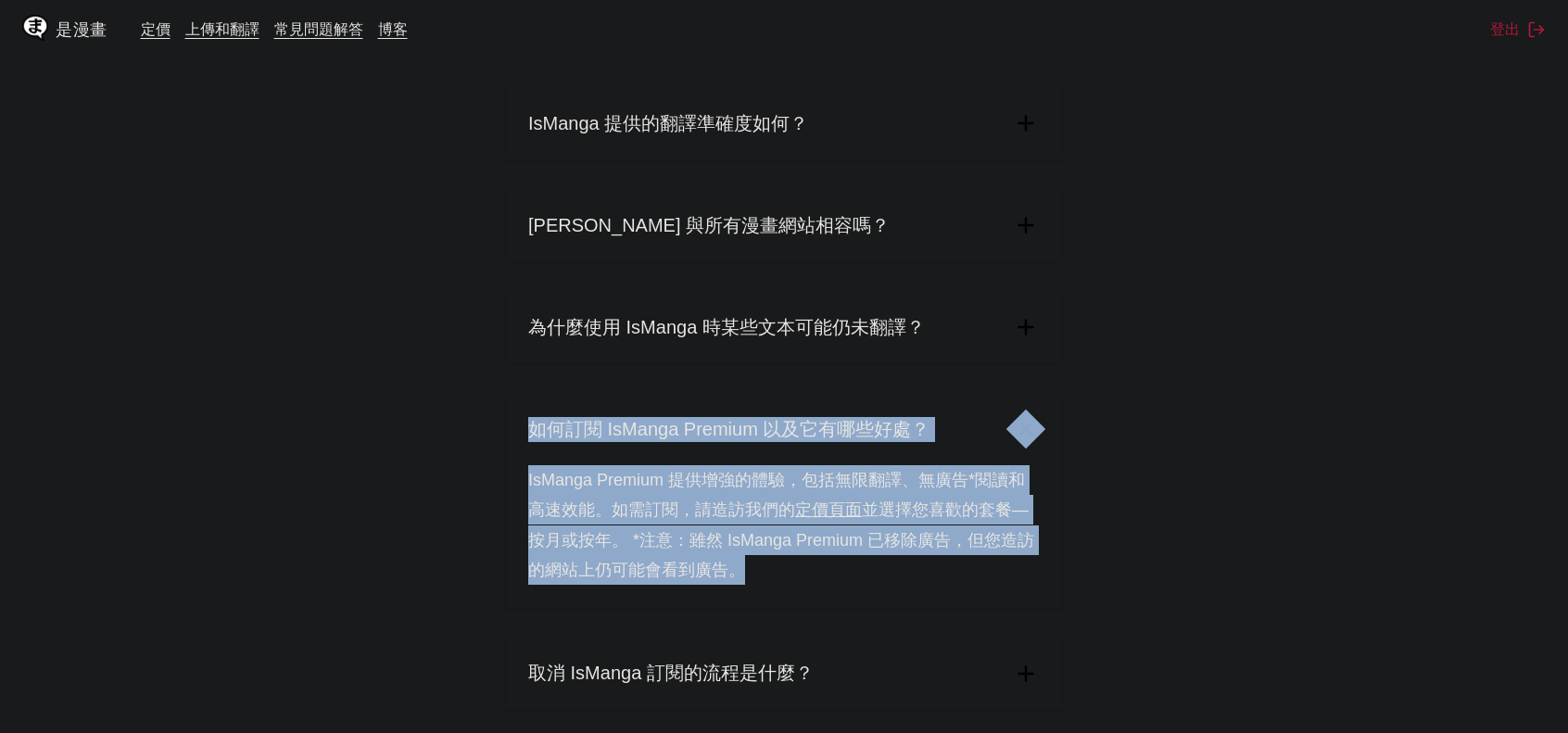
drag, startPoint x: 829, startPoint y: 563, endPoint x: 629, endPoint y: 483, distance: 215.4
click at [629, 483] on font "IsManga Premium 提供增強的體驗，包括無限翻譯、無廣告*閱讀和高速效能。如需訂閱，請造訪我們的" at bounding box center [777, 494] width 497 height 49
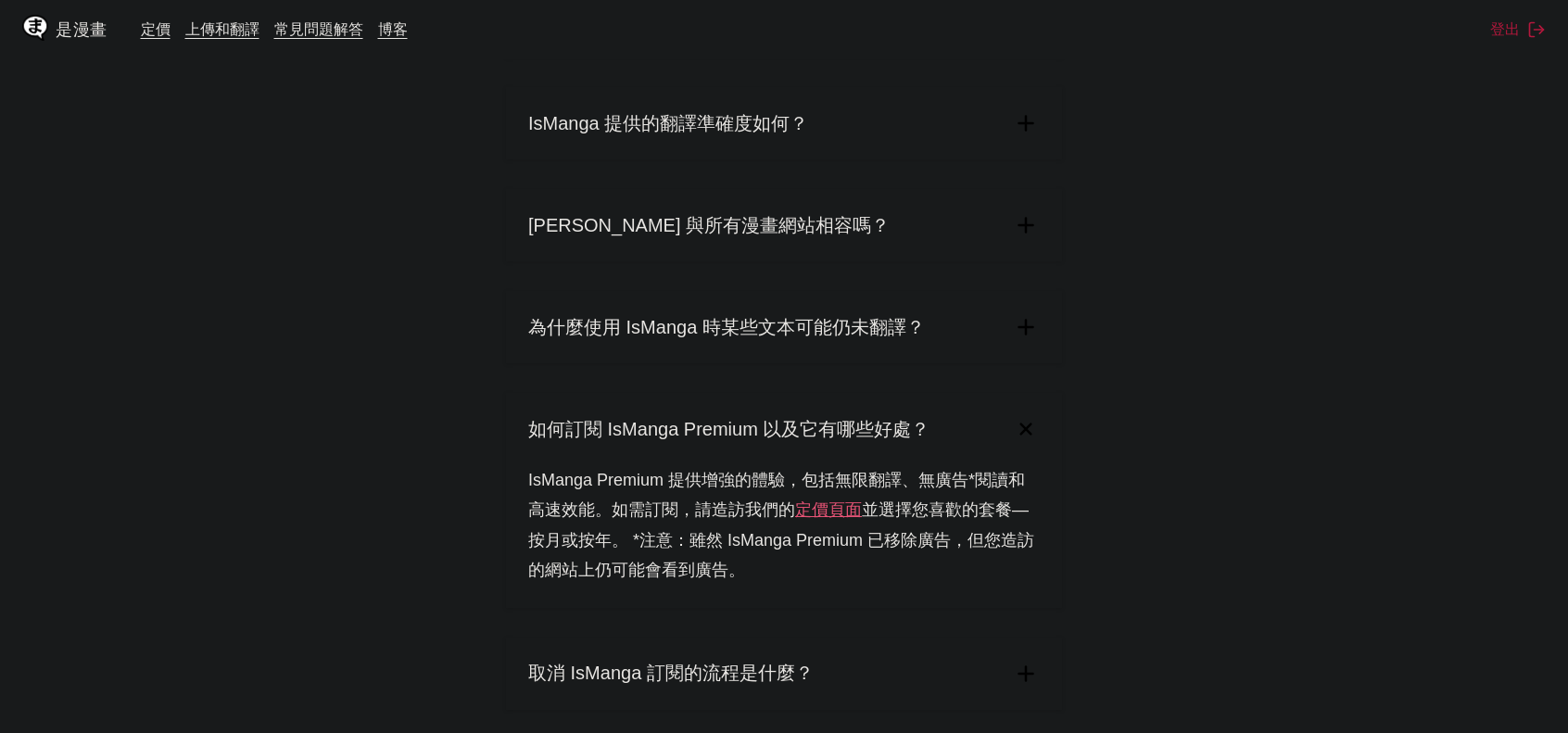
click at [803, 515] on font "定價頁面" at bounding box center [828, 510] width 67 height 18
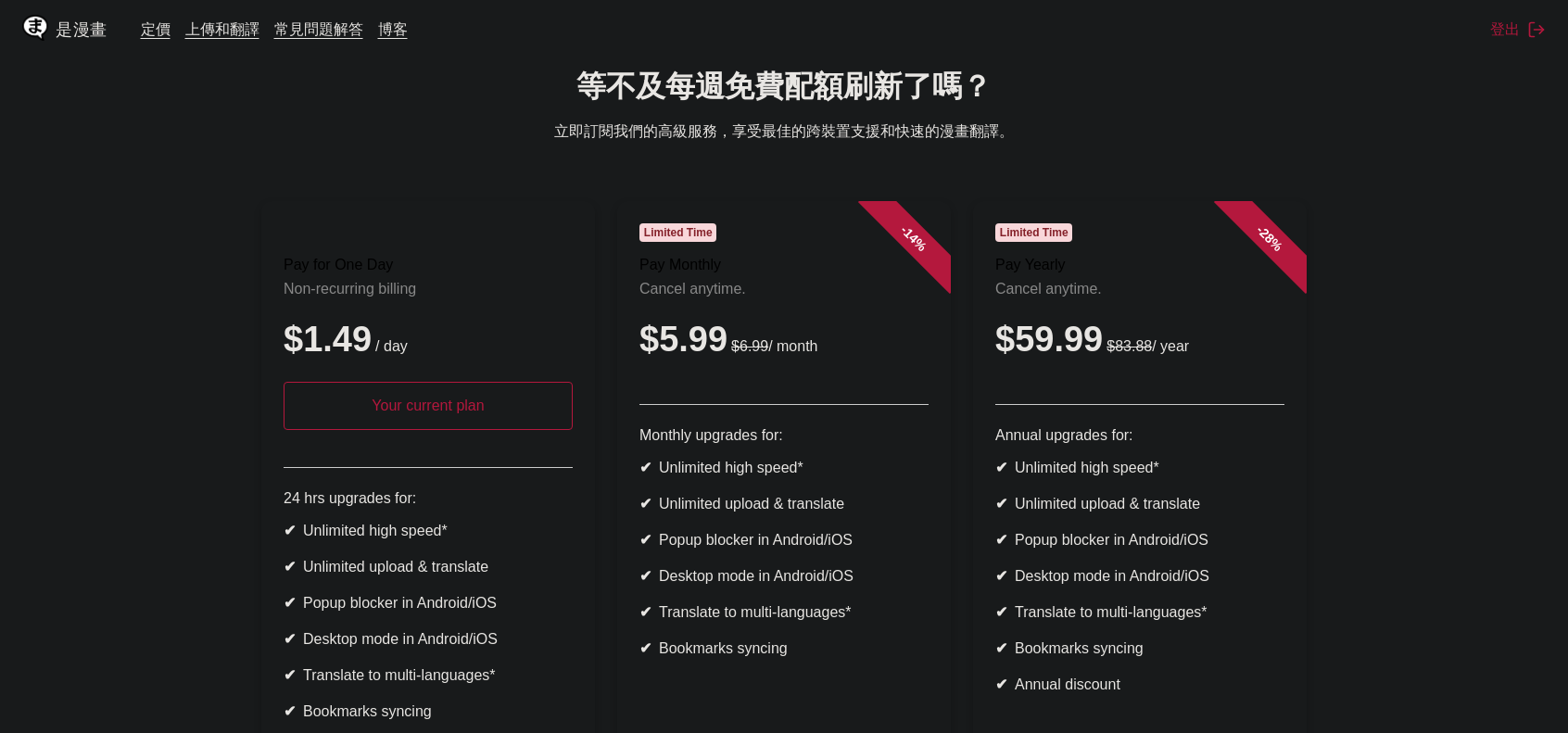
scroll to position [185, 0]
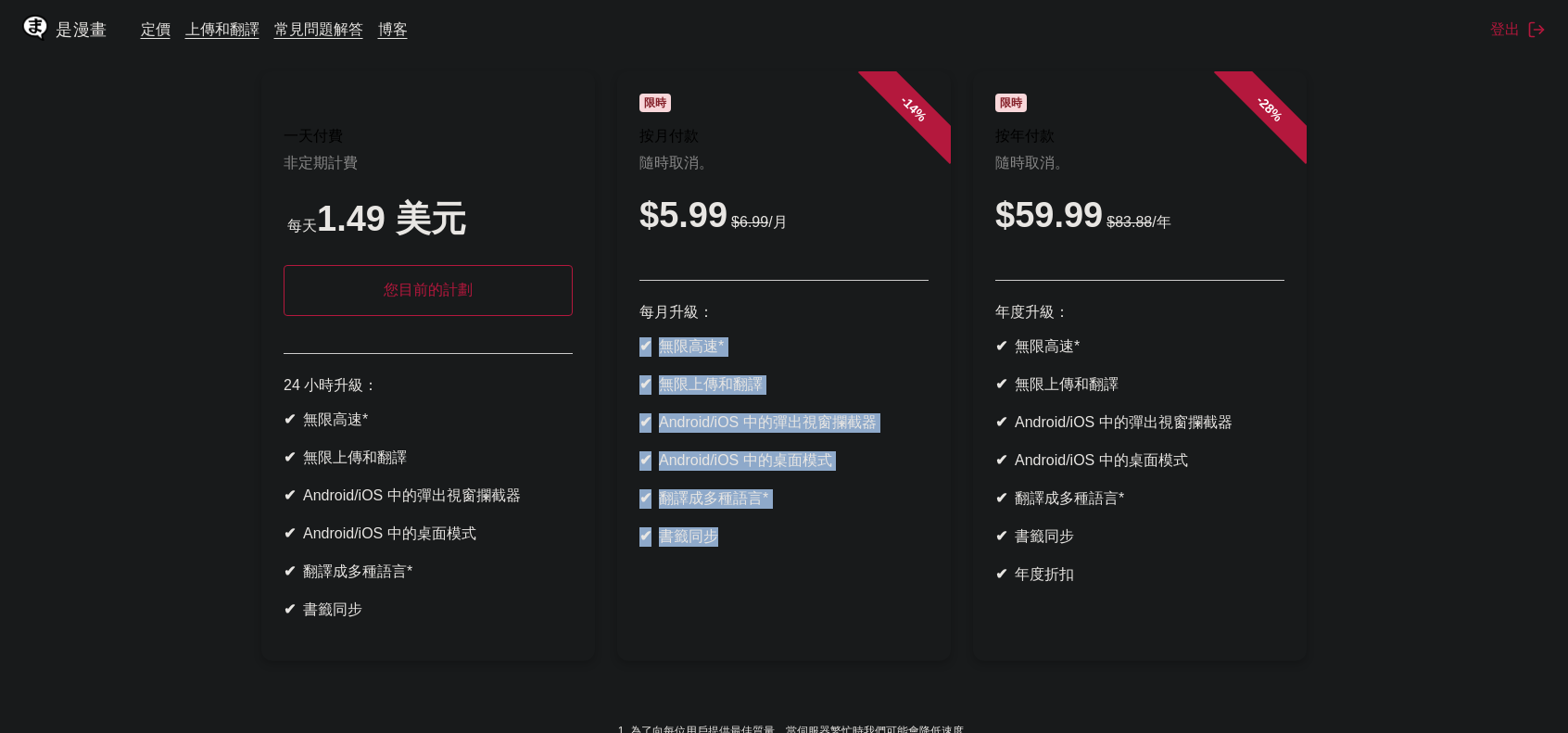
drag, startPoint x: 625, startPoint y: 347, endPoint x: 742, endPoint y: 595, distance: 274.2
click at [742, 595] on article "- 14 % 限時 按月付款 隨時取消。 $5.99 $6.99 /月 每月升級： ✔ 無限高速* ✔ 無限上傳和翻譯 ✔ Android/iOS 中的彈出視…" at bounding box center [784, 366] width 334 height 590
click at [648, 547] on ul "✔ 無限高速* ✔ 無限上傳和翻譯 ✔ Android/iOS 中的彈出視窗攔截器 ✔ Android/iOS 中的桌面模式 ✔ 翻譯成多種語言* ✔ 書籤同步" at bounding box center [784, 443] width 289 height 210
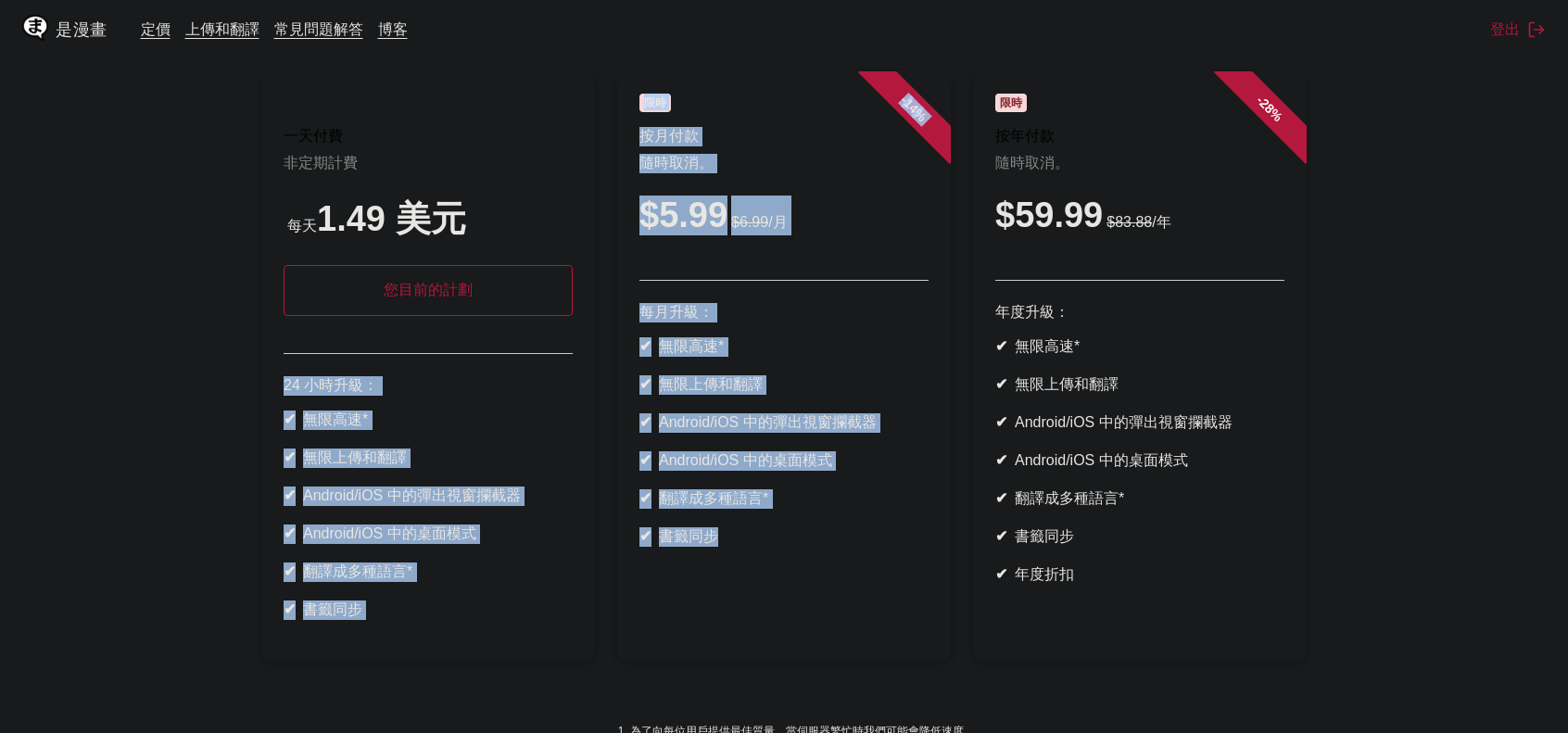
drag, startPoint x: 502, startPoint y: 490, endPoint x: 242, endPoint y: 398, distance: 275.8
click at [244, 400] on ul "一天付費 非定期計費 每天 1.49 美元 您目前的計劃 24 小時升級： ✔ 無限高速* ✔ 無限上傳和翻譯 ✔ Android/iOS 中的彈出視窗攔截器…" at bounding box center [784, 377] width 1538 height 612
click at [242, 396] on ul "一天付費 非定期計費 每天 1.49 美元 您目前的計劃 24 小時升級： ✔ 無限高速* ✔ 無限上傳和翻譯 ✔ Android/iOS 中的彈出視窗攔截器…" at bounding box center [784, 377] width 1538 height 612
click at [805, 196] on header "限時 按月付款 隨時取消。 $5.99 $6.99 /月" at bounding box center [784, 187] width 289 height 187
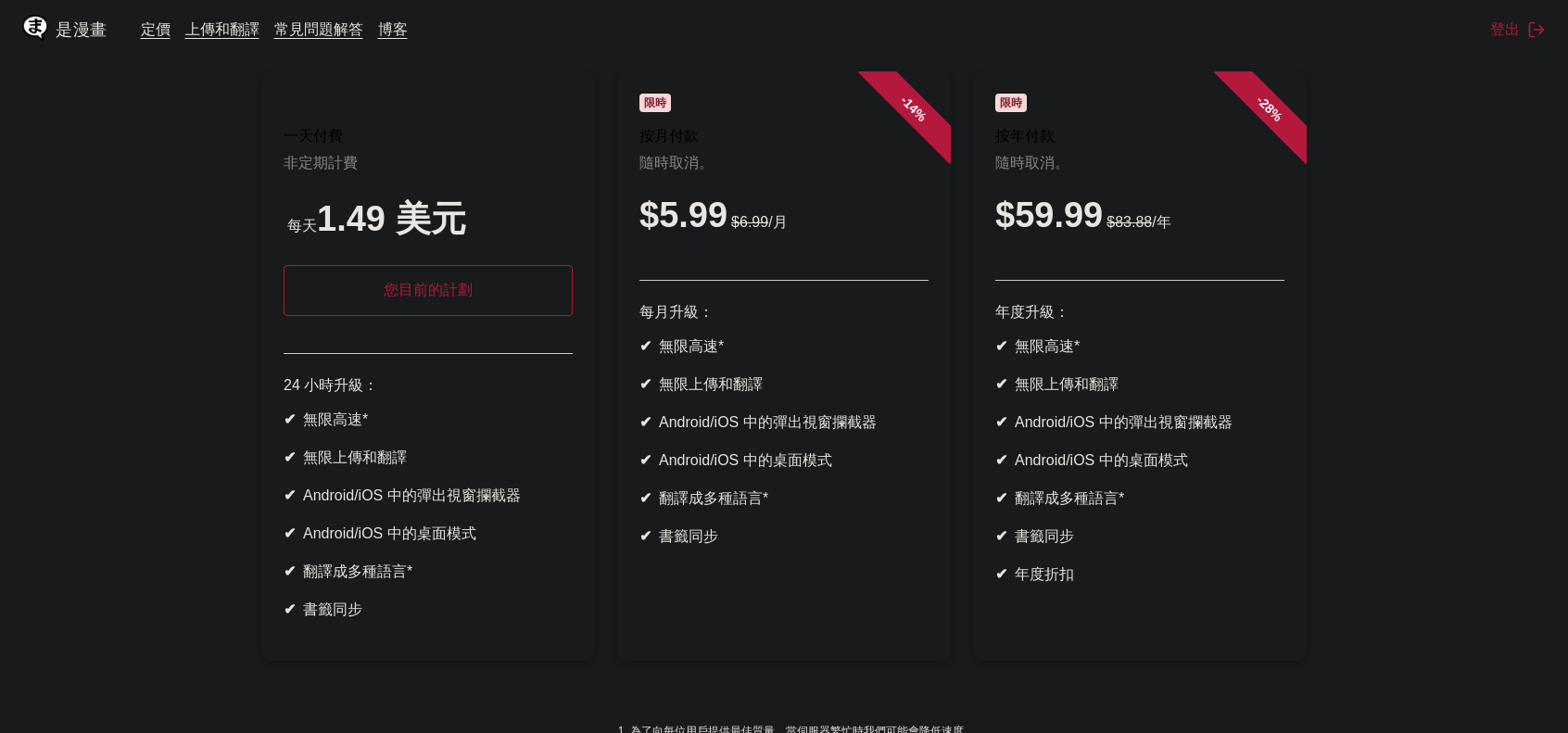
scroll to position [181, 0]
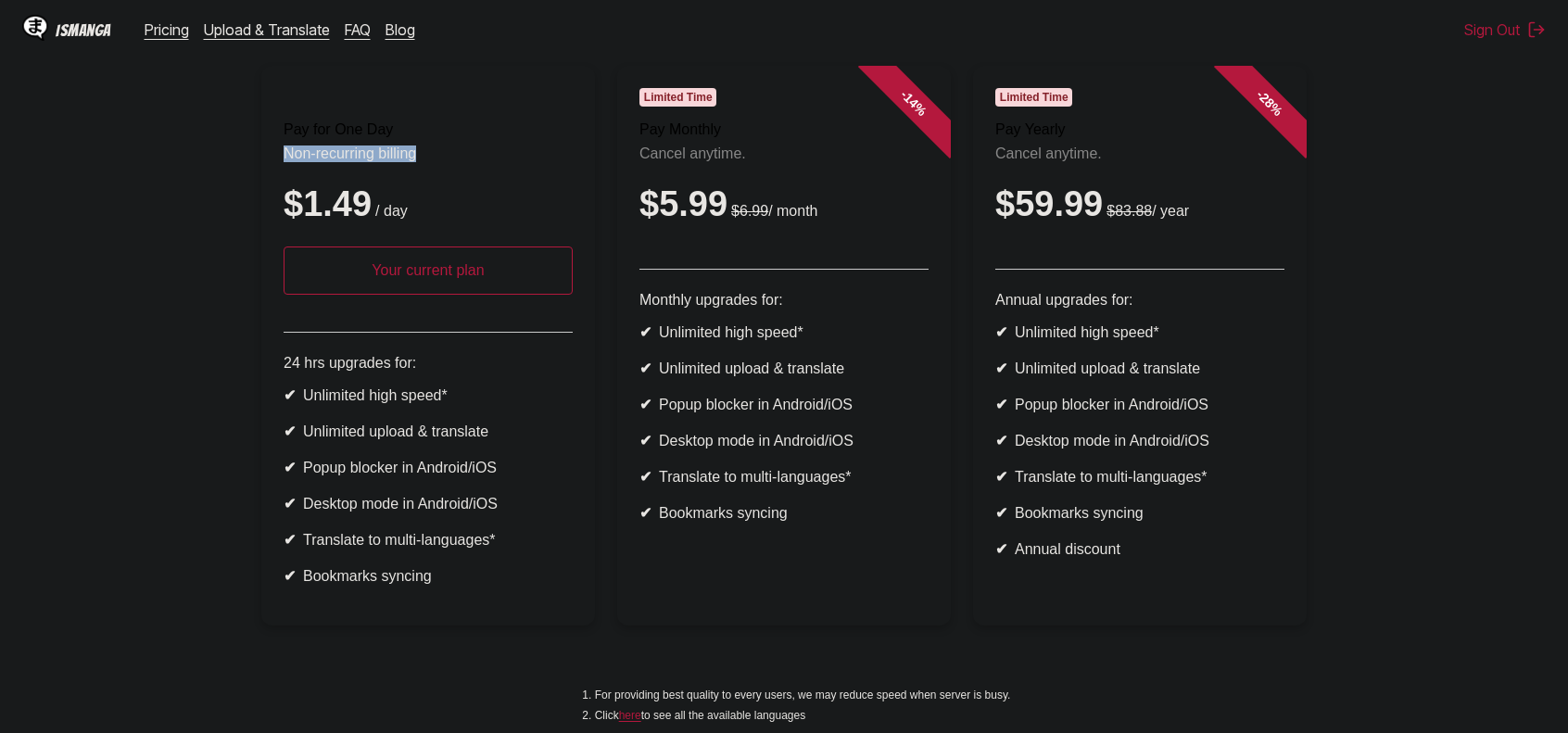
drag, startPoint x: 269, startPoint y: 161, endPoint x: 477, endPoint y: 163, distance: 208.0
click at [477, 163] on ul "Pay for One Day Non-recurring billing $1.49 / day Your current plan 24 hrs upgr…" at bounding box center [784, 357] width 1538 height 582
click at [481, 513] on li "✔ Desktop mode in Android/iOS" at bounding box center [428, 504] width 289 height 17
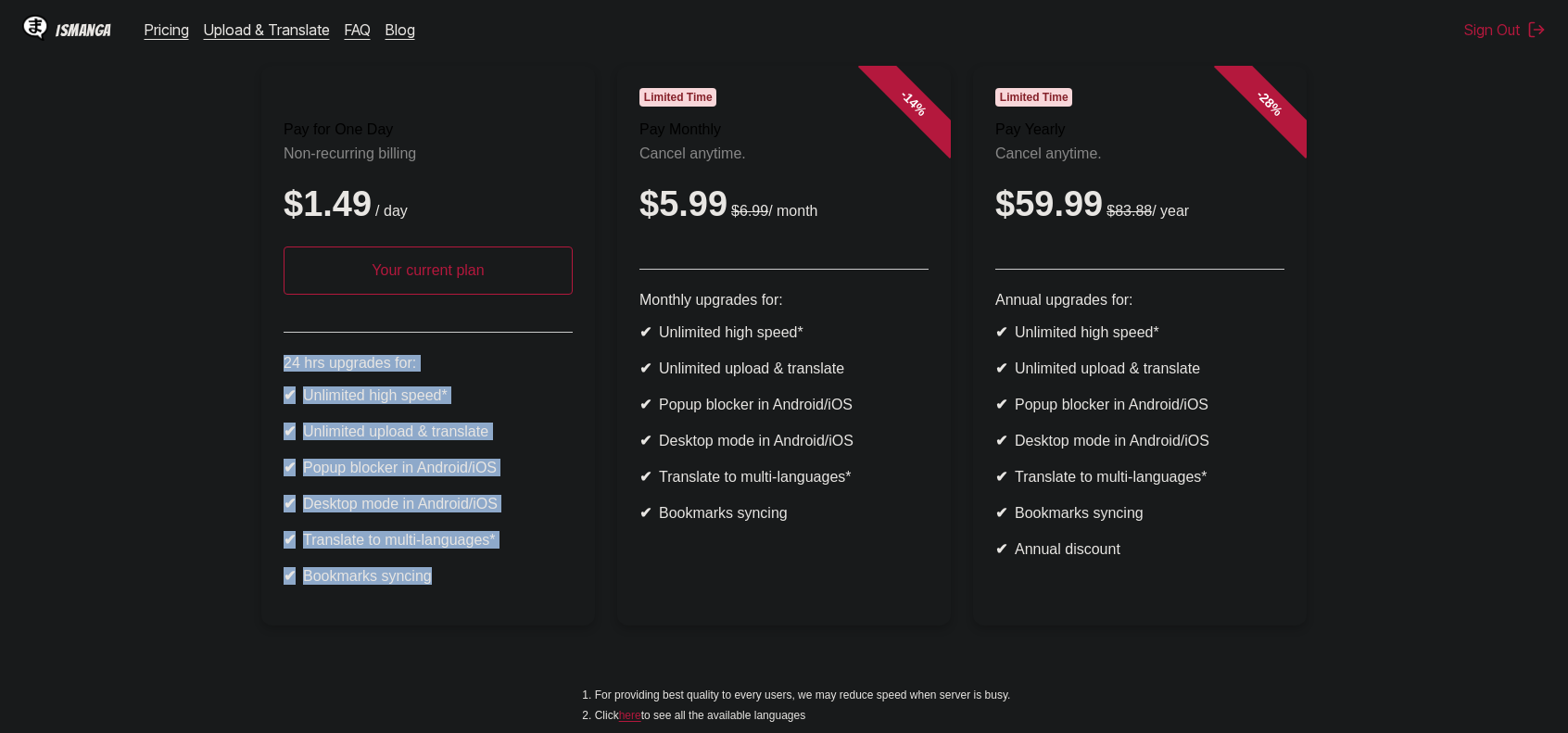
drag, startPoint x: 425, startPoint y: 608, endPoint x: 206, endPoint y: 407, distance: 297.3
click at [136, 372] on ul "Pay for One Day Non-recurring billing $1.49 / day Your current plan 24 hrs upgr…" at bounding box center [784, 357] width 1538 height 582
click at [380, 513] on li "✔ Desktop mode in Android/iOS" at bounding box center [428, 504] width 289 height 17
